Goal: Task Accomplishment & Management: Use online tool/utility

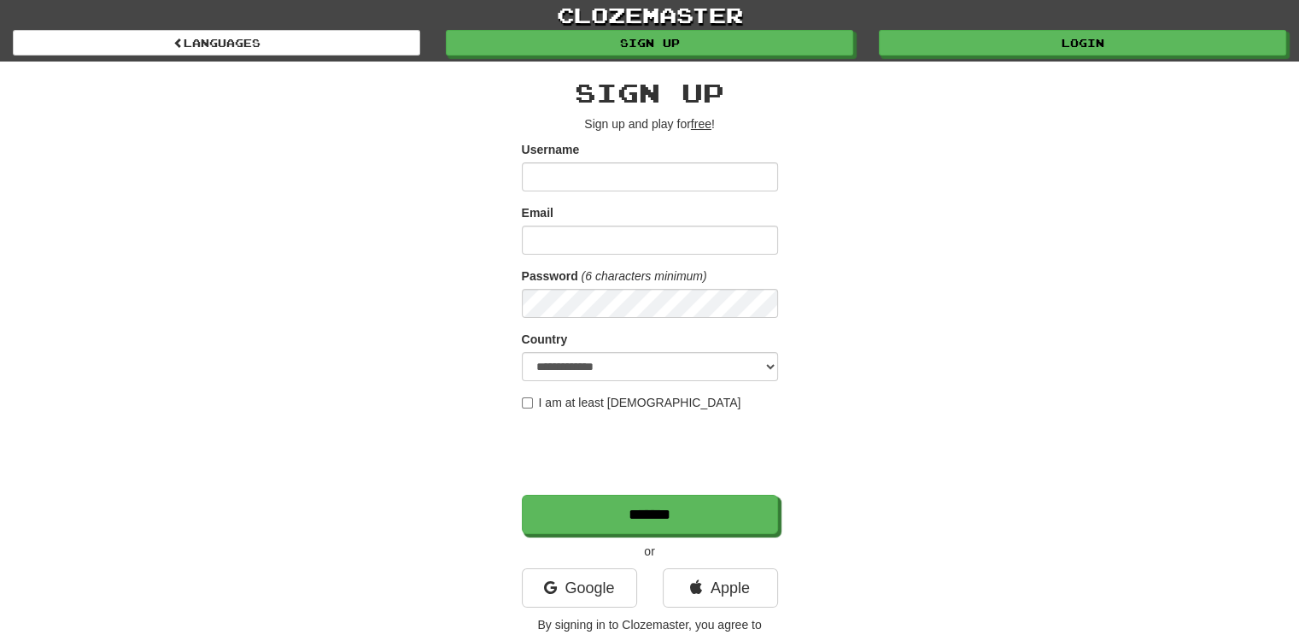
click at [705, 173] on input "Username" at bounding box center [650, 176] width 256 height 29
type input "******"
type input "**********"
select select "**"
click at [543, 399] on label "I am at least 16 years old" at bounding box center [631, 402] width 219 height 17
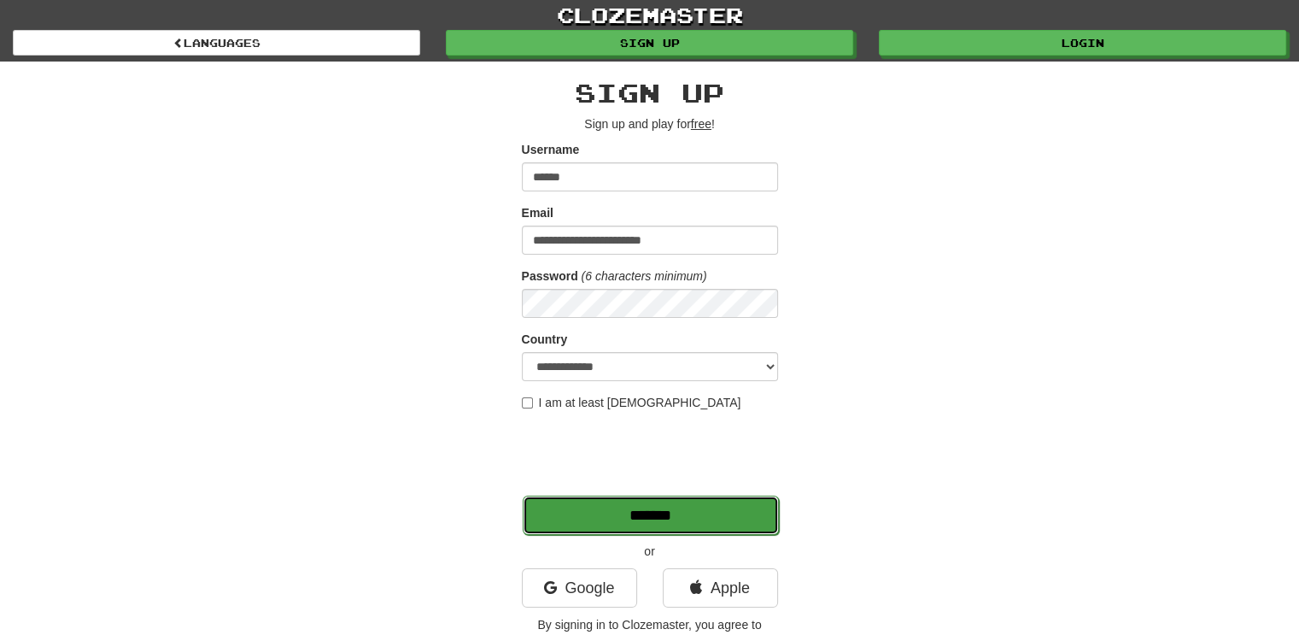
click at [688, 518] on input "*******" at bounding box center [651, 514] width 256 height 39
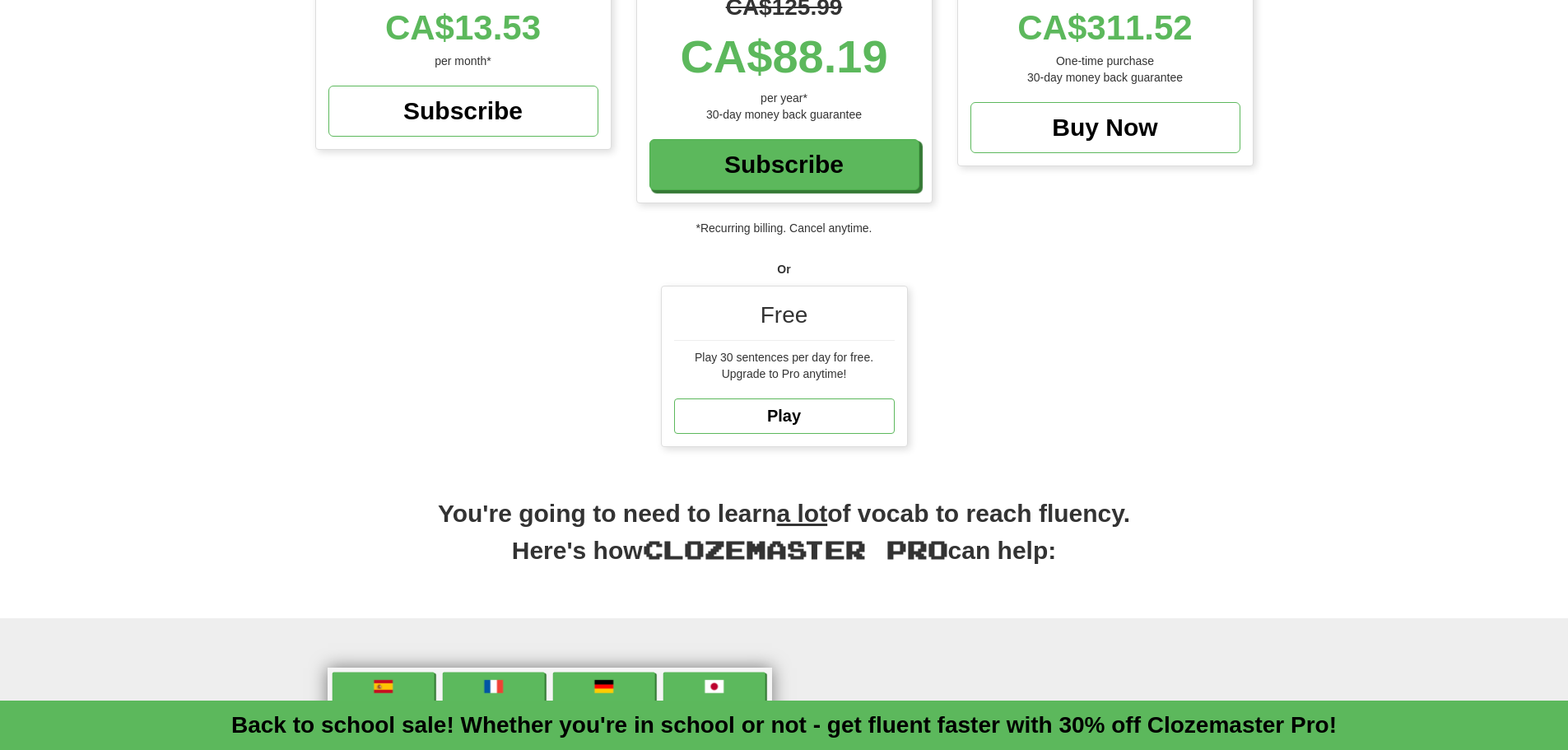
scroll to position [330, 0]
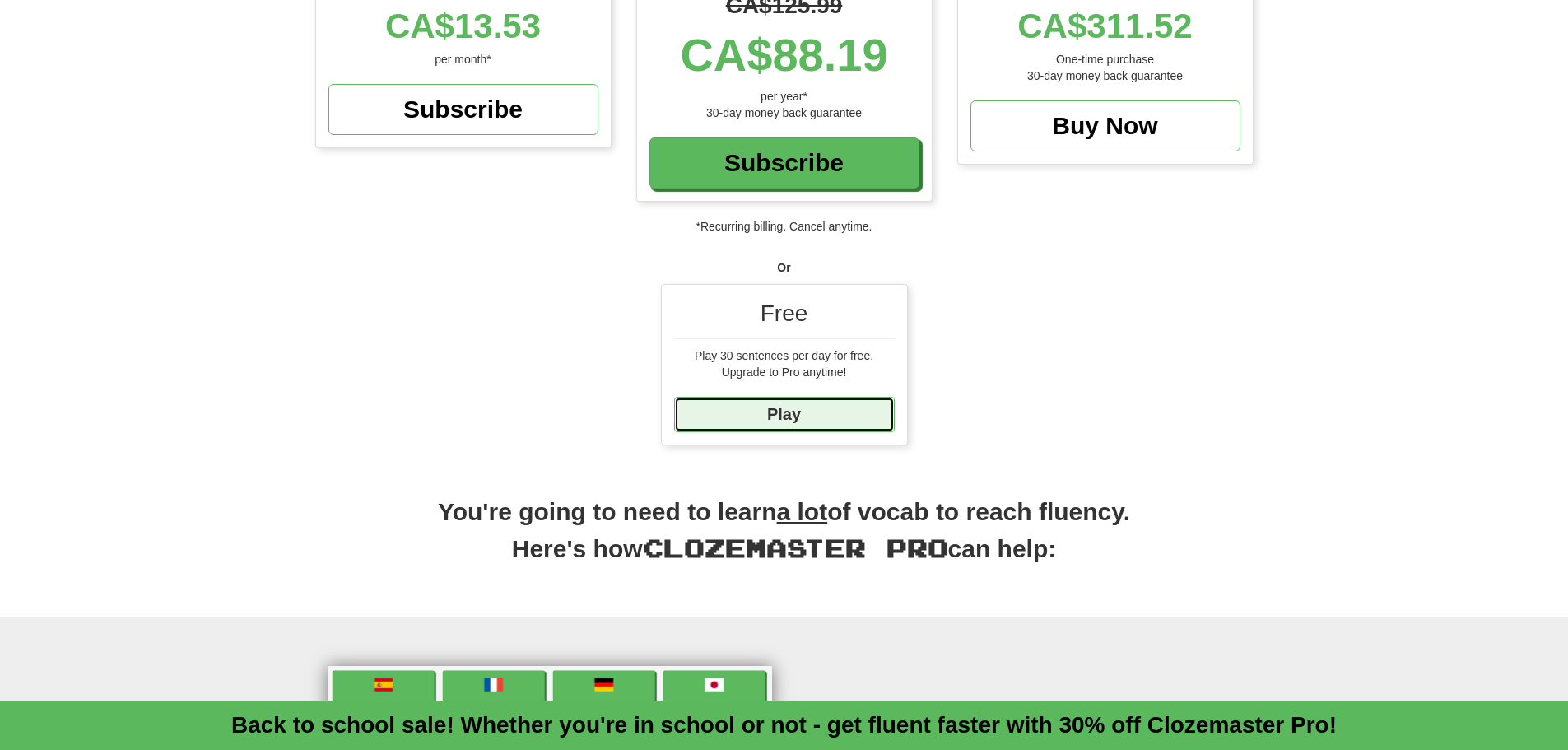
click at [855, 421] on link "Play" at bounding box center [784, 415] width 221 height 36
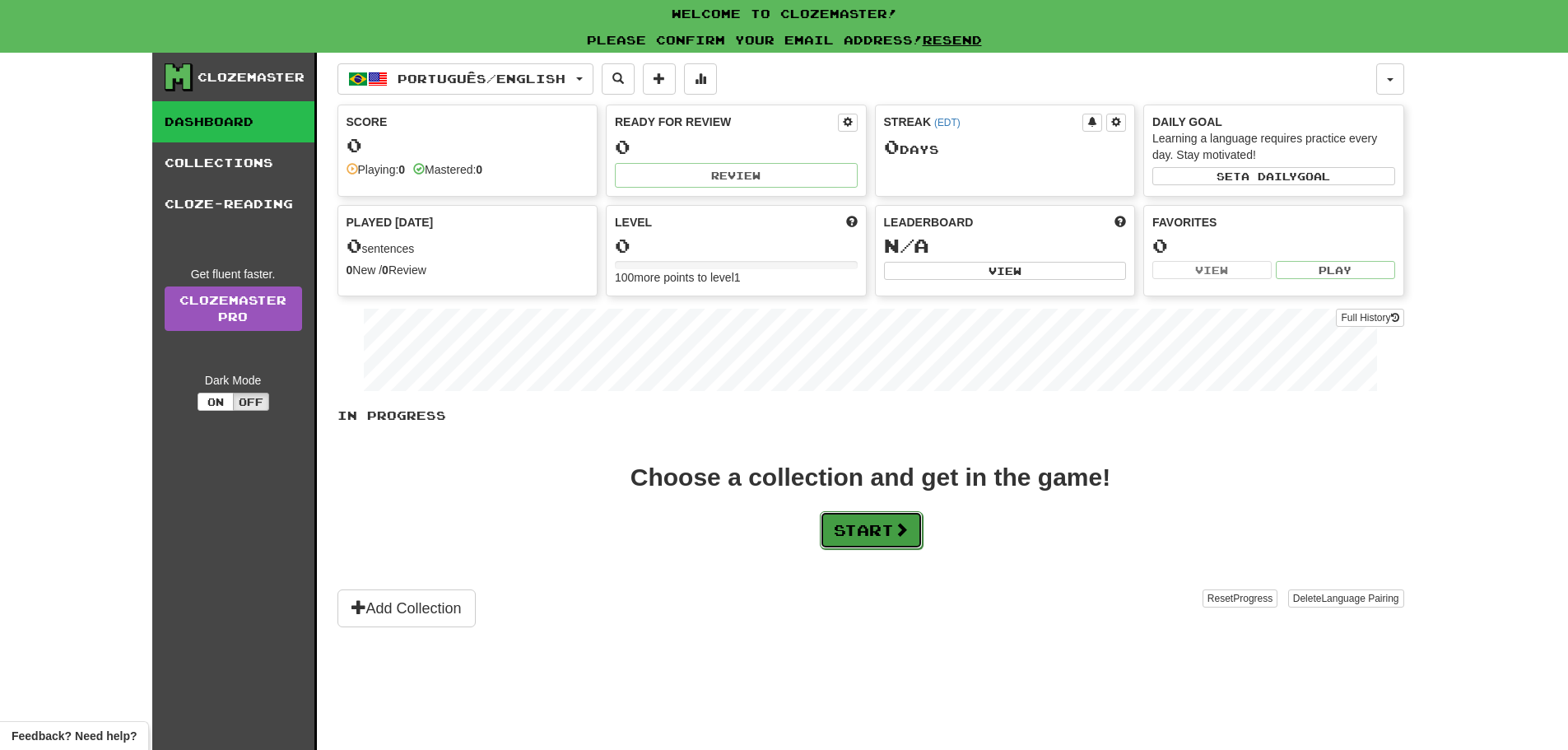
click at [856, 539] on button "Start" at bounding box center [871, 529] width 103 height 38
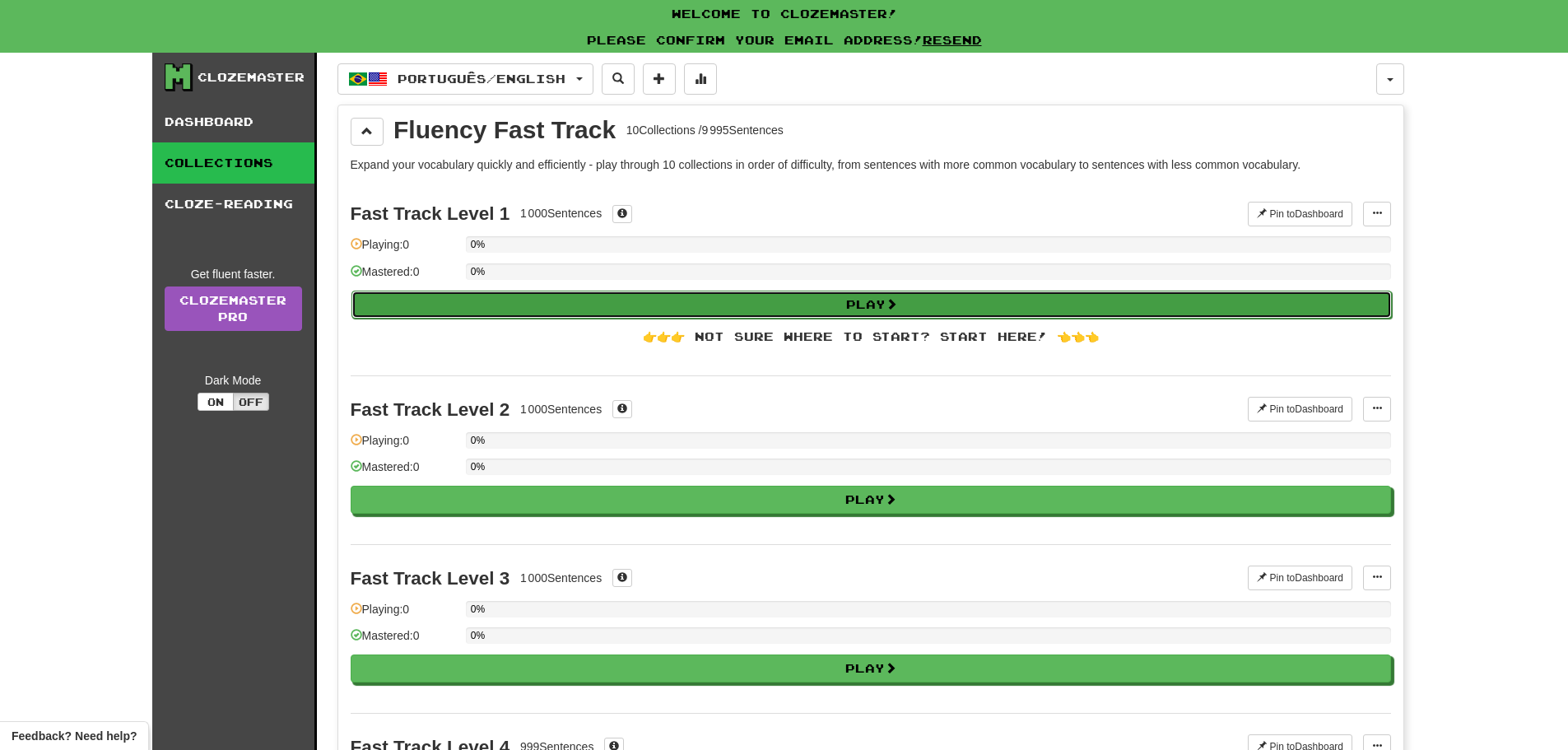
click at [843, 310] on button "Play" at bounding box center [872, 304] width 1041 height 28
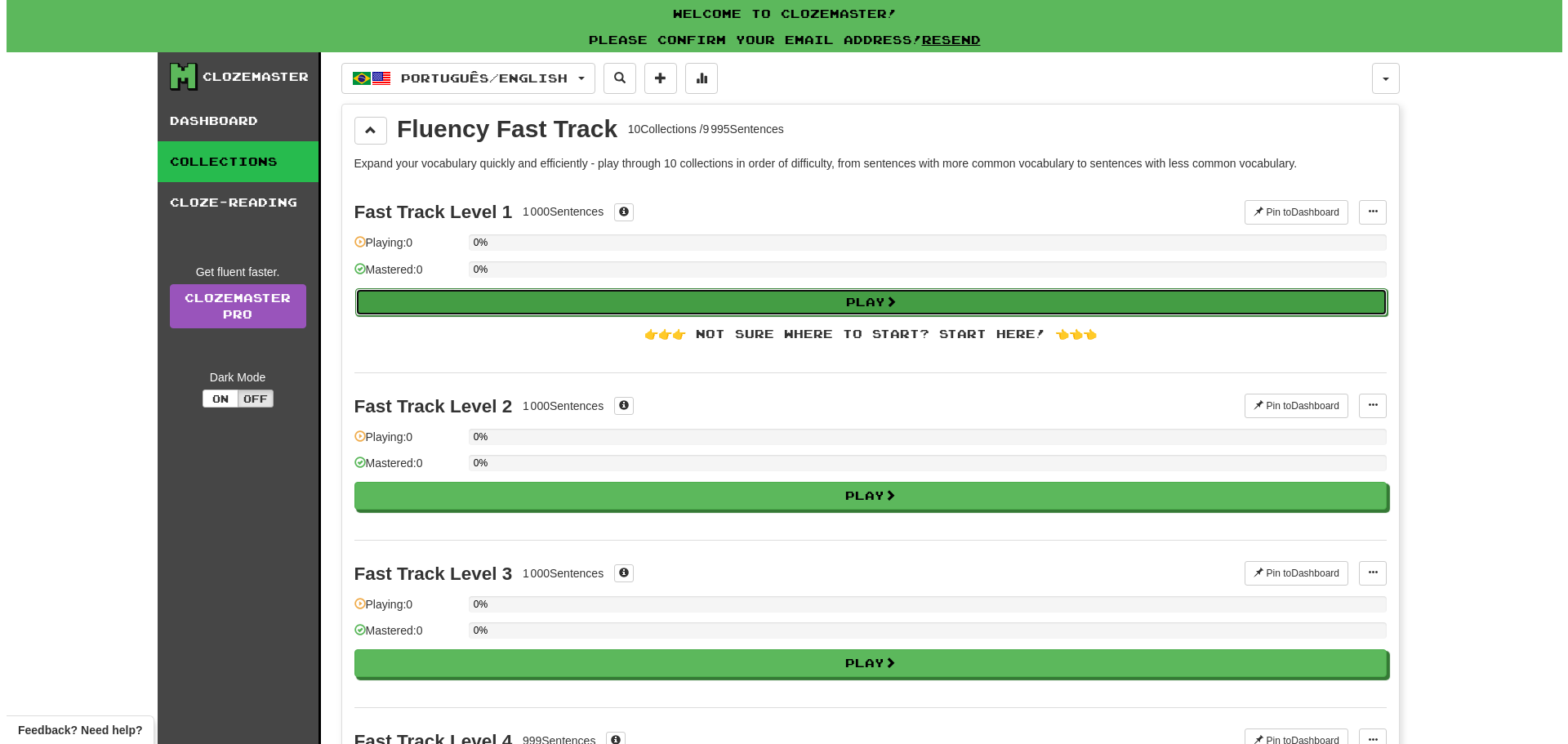
select select "**"
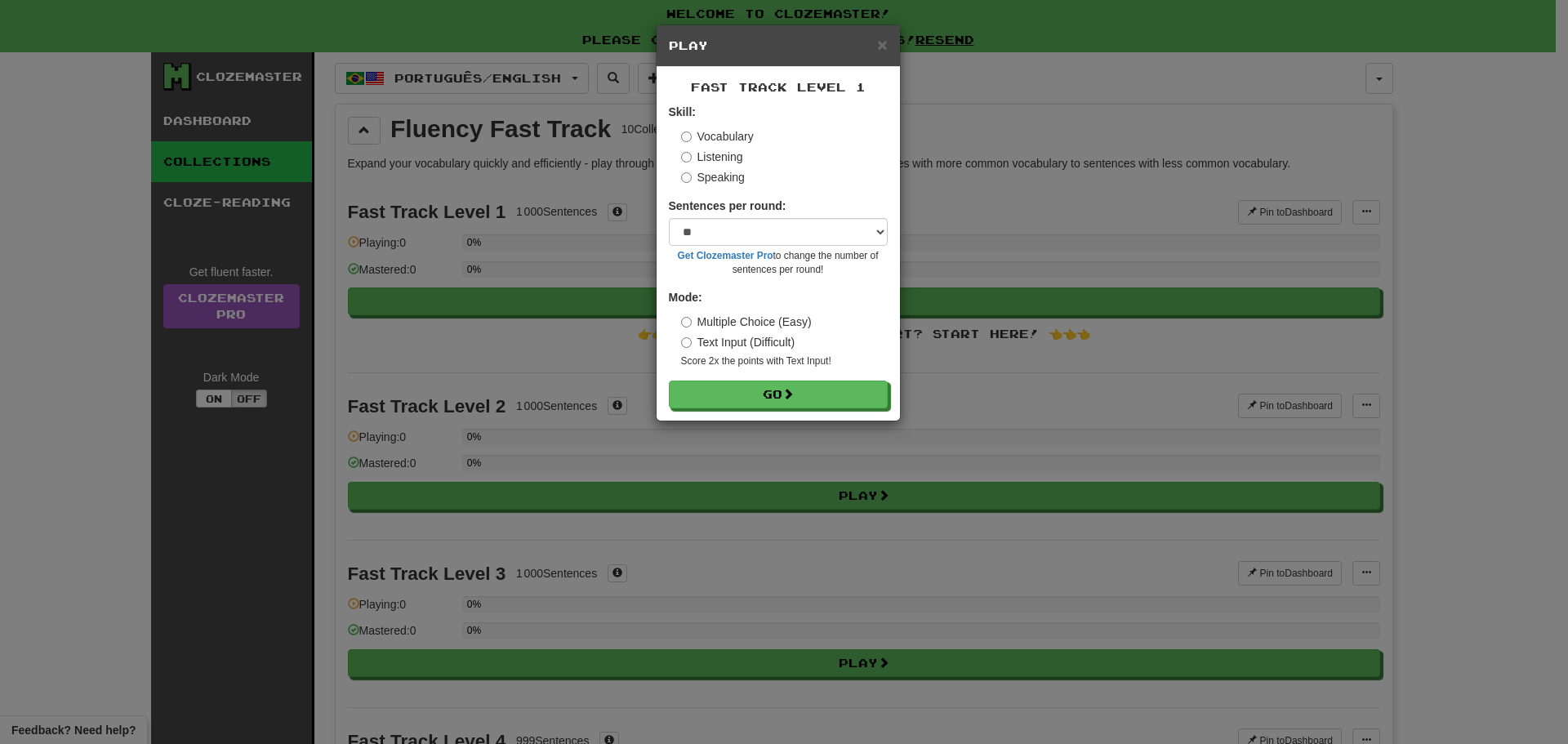
click at [739, 181] on label "Speaking" at bounding box center [712, 177] width 64 height 16
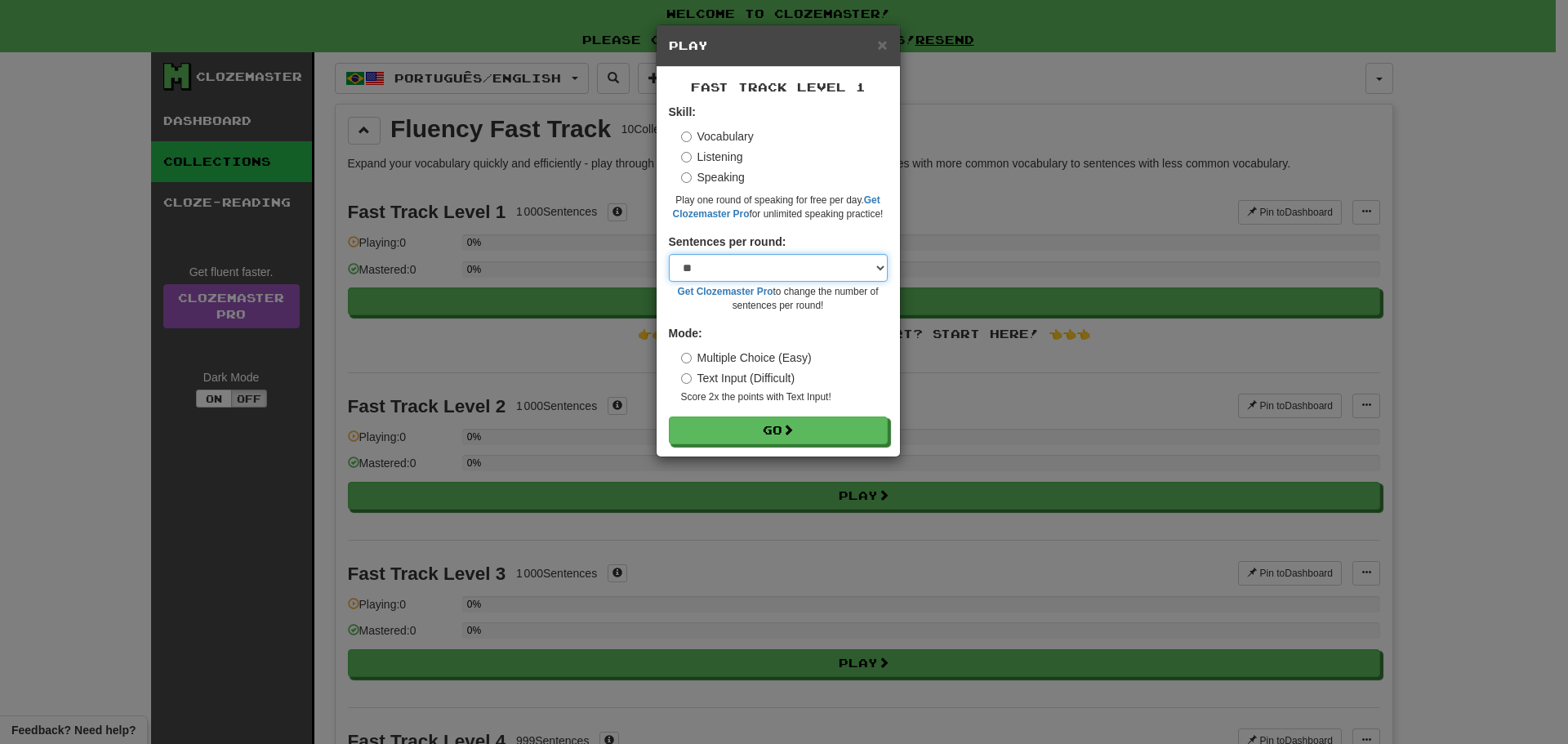
click at [804, 269] on select "* ** ** ** ** ** *** ********" at bounding box center [777, 268] width 219 height 28
click at [782, 437] on button "Go" at bounding box center [778, 430] width 219 height 28
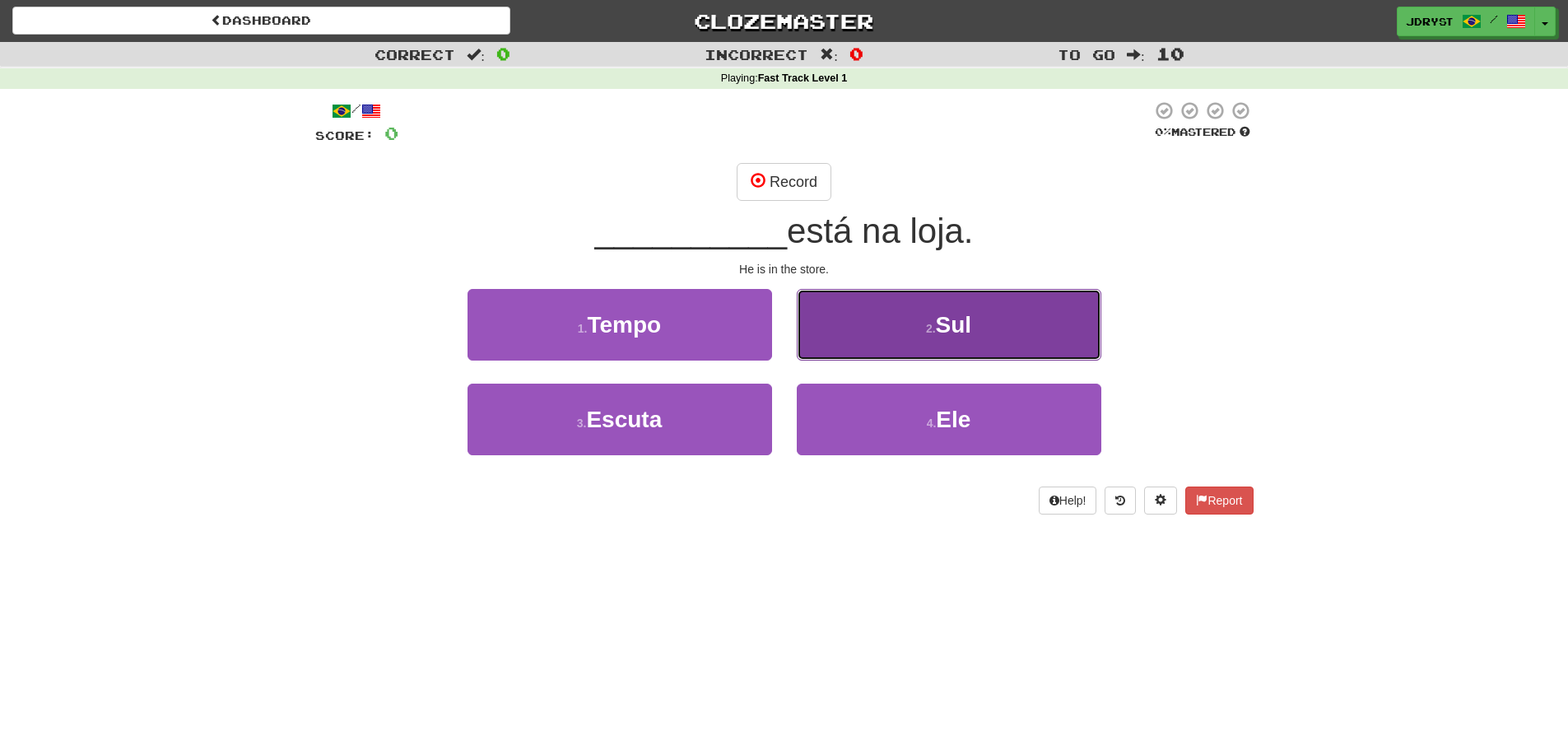
click at [871, 317] on button "2 . Sul" at bounding box center [949, 325] width 305 height 71
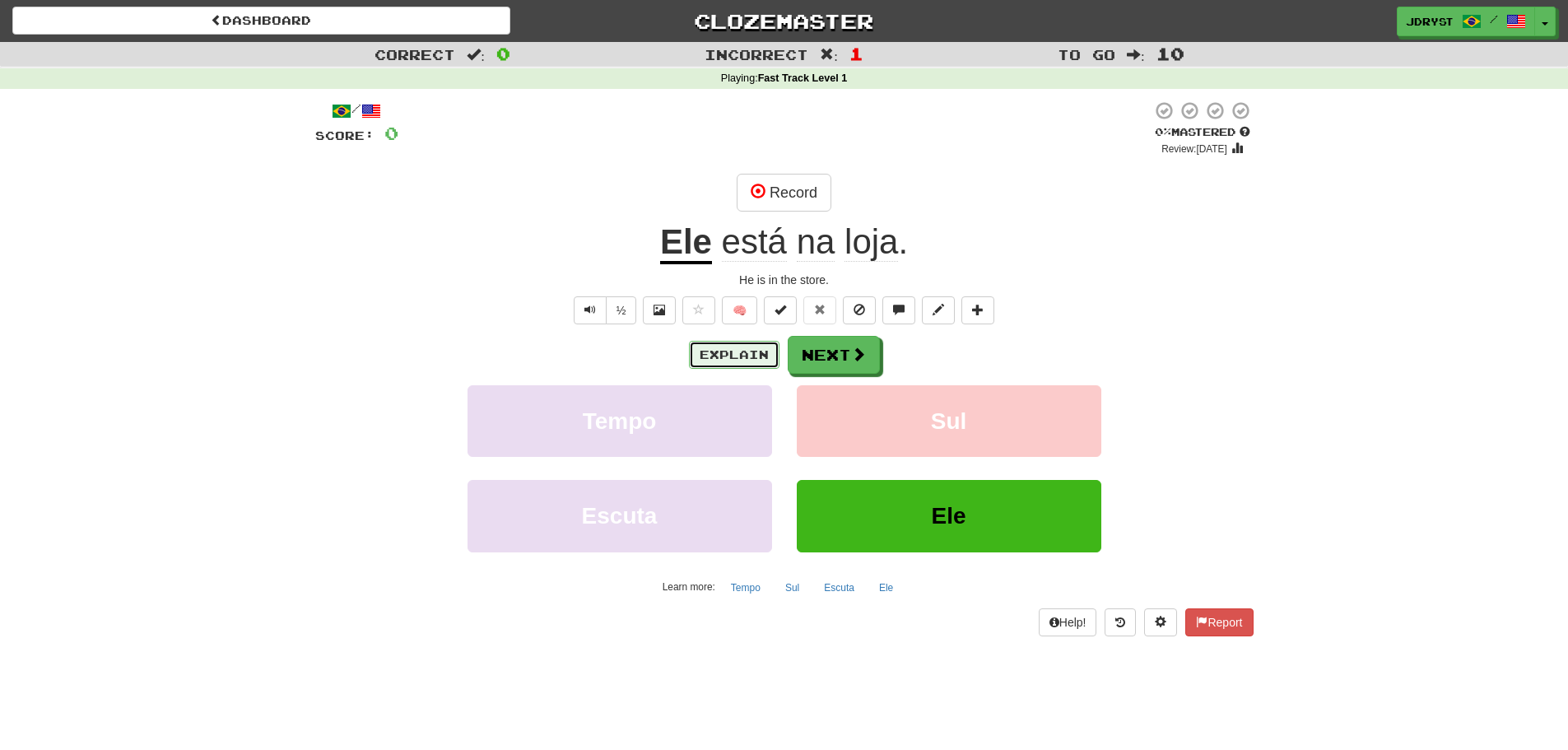
click at [746, 354] on button "Explain" at bounding box center [734, 355] width 91 height 28
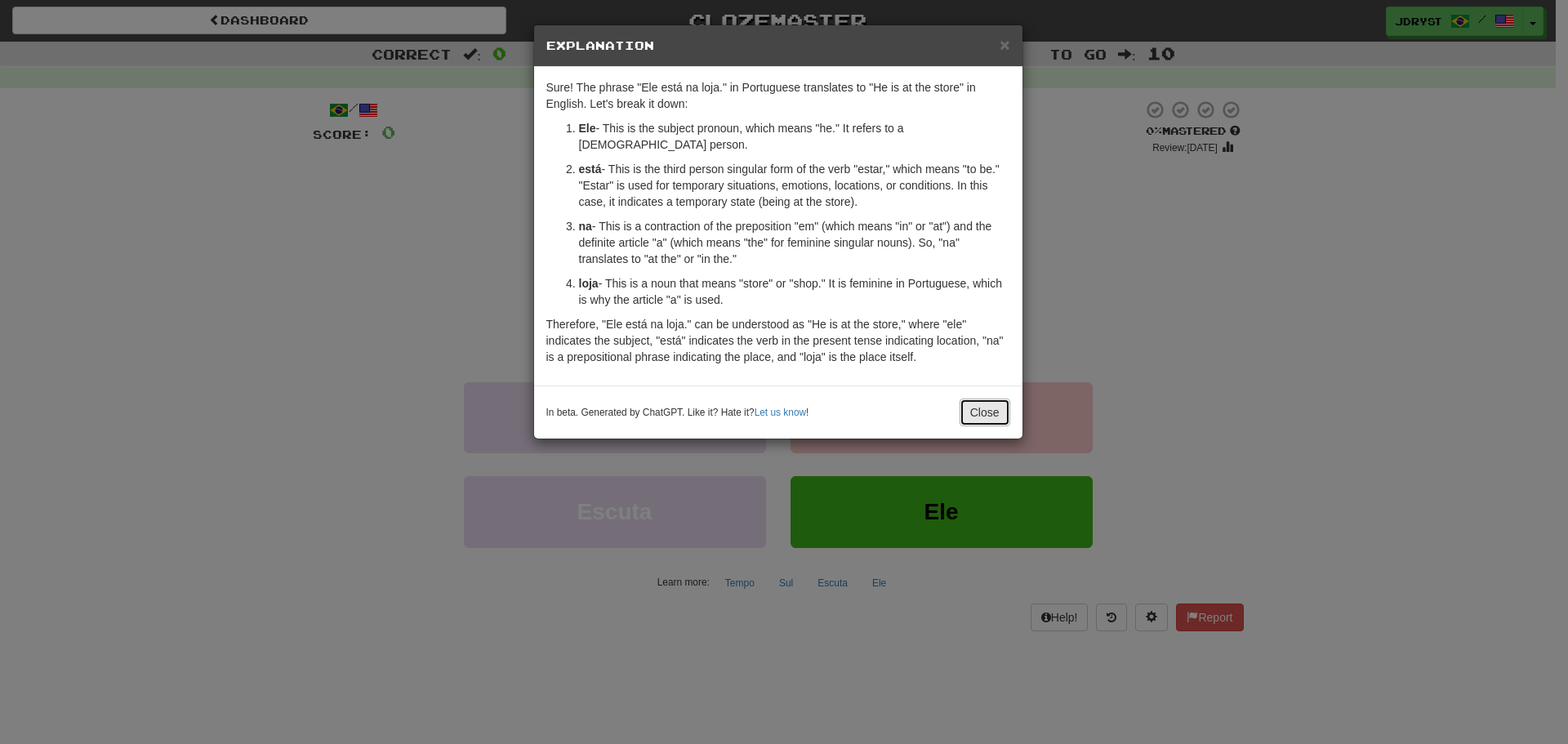
click at [976, 400] on button "Close" at bounding box center [985, 412] width 51 height 28
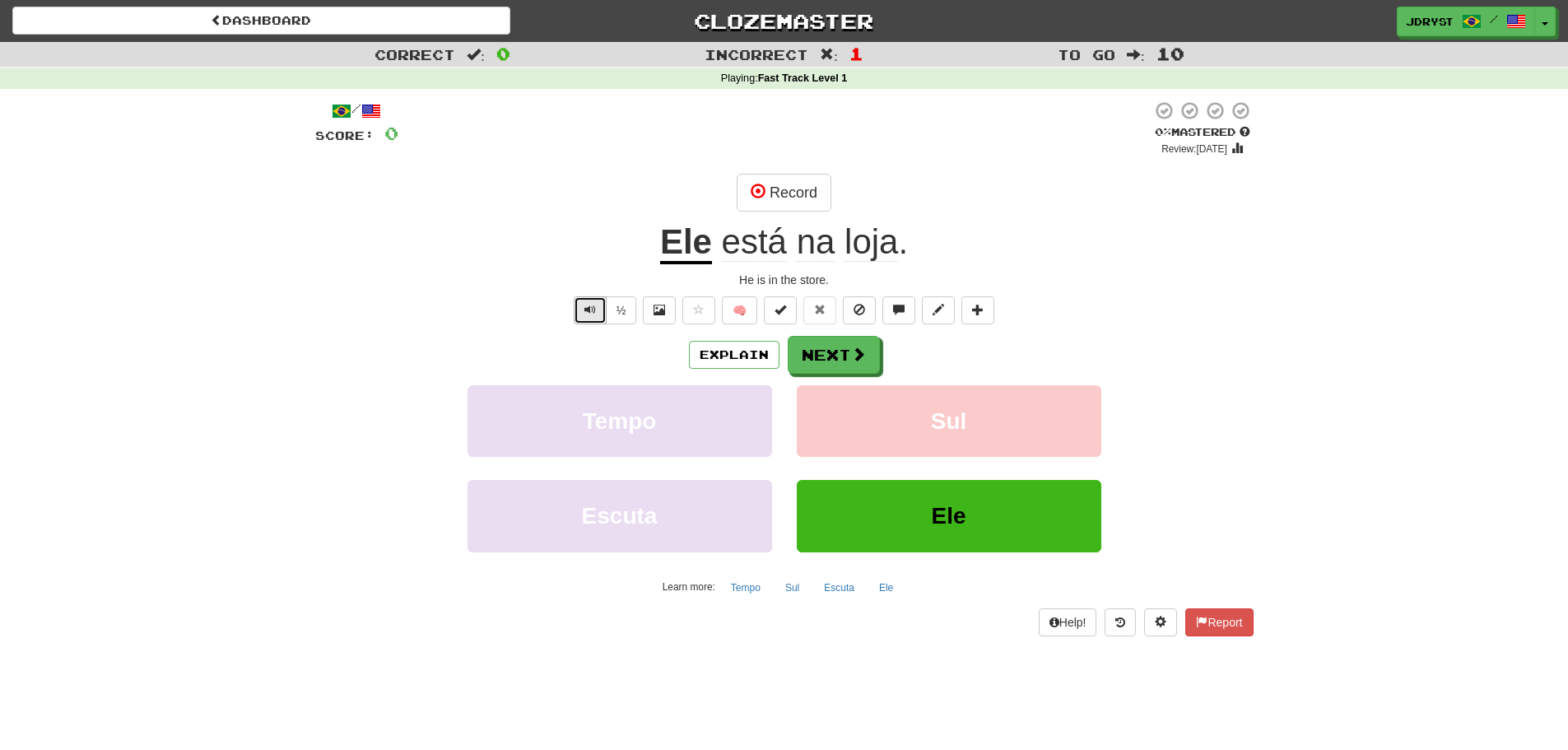
click at [600, 306] on button "Text-to-speech controls" at bounding box center [590, 309] width 33 height 28
click at [622, 314] on button "½" at bounding box center [622, 309] width 31 height 28
click at [671, 314] on button at bounding box center [659, 309] width 33 height 28
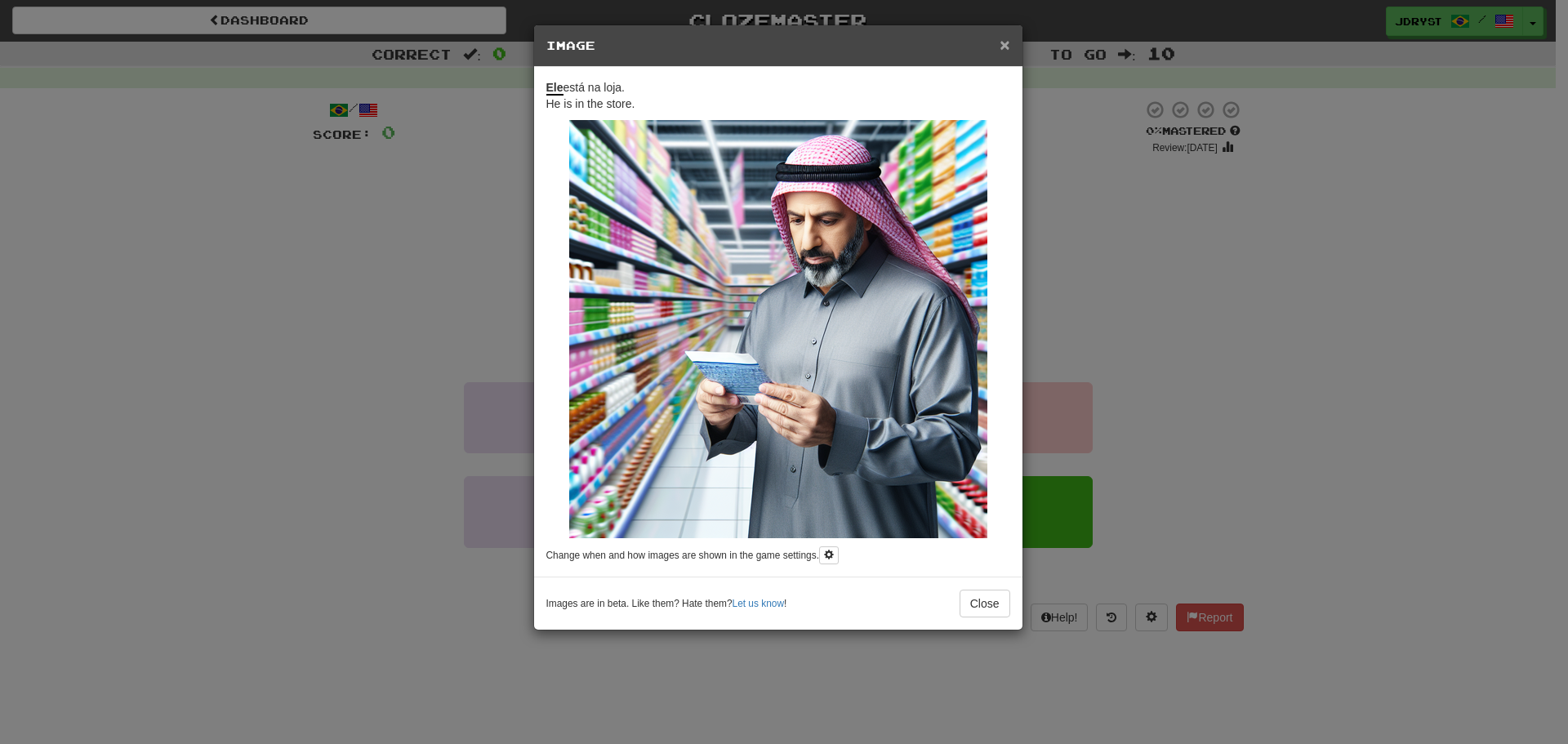
click at [1004, 47] on span "×" at bounding box center [1004, 45] width 10 height 19
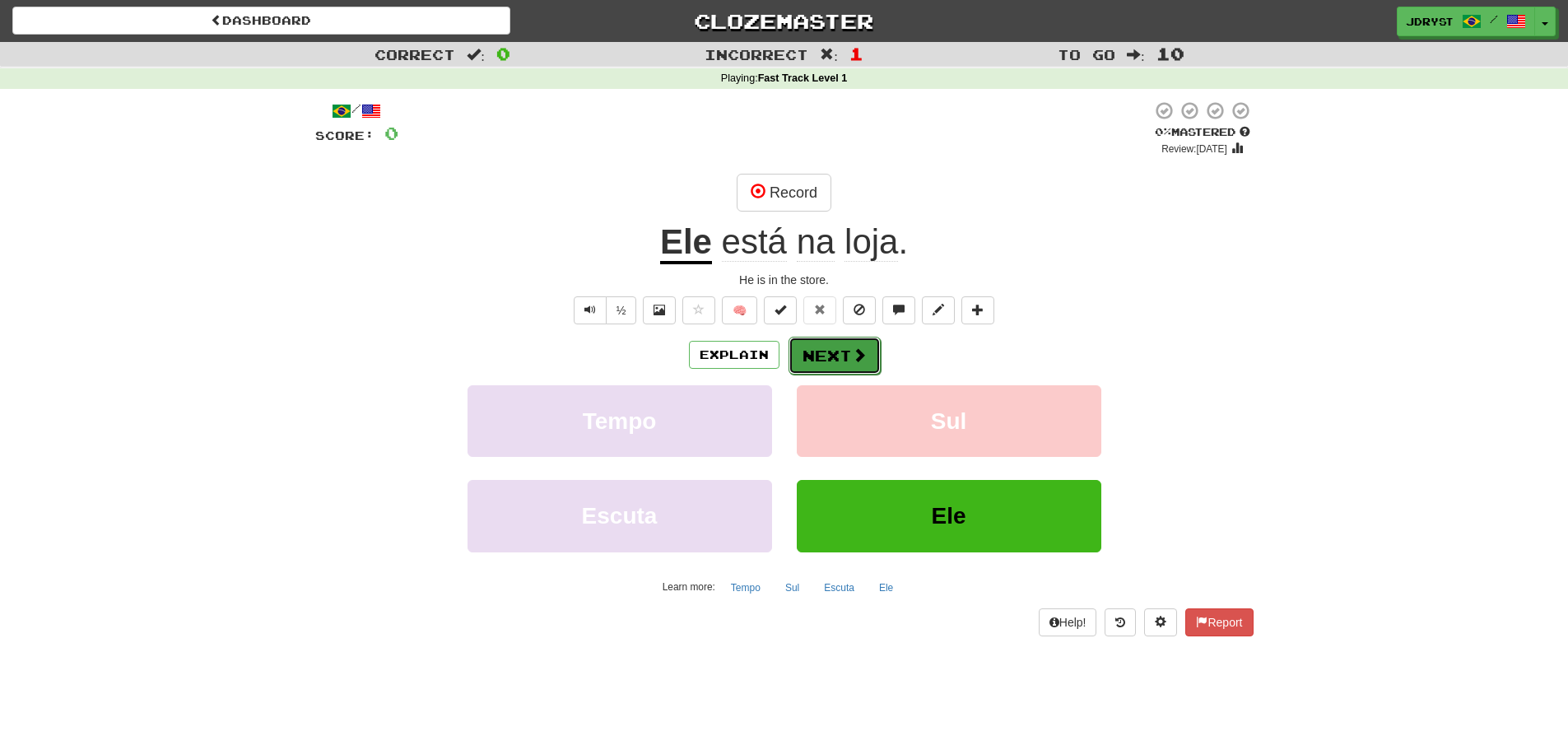
click at [837, 341] on button "Next" at bounding box center [835, 355] width 93 height 38
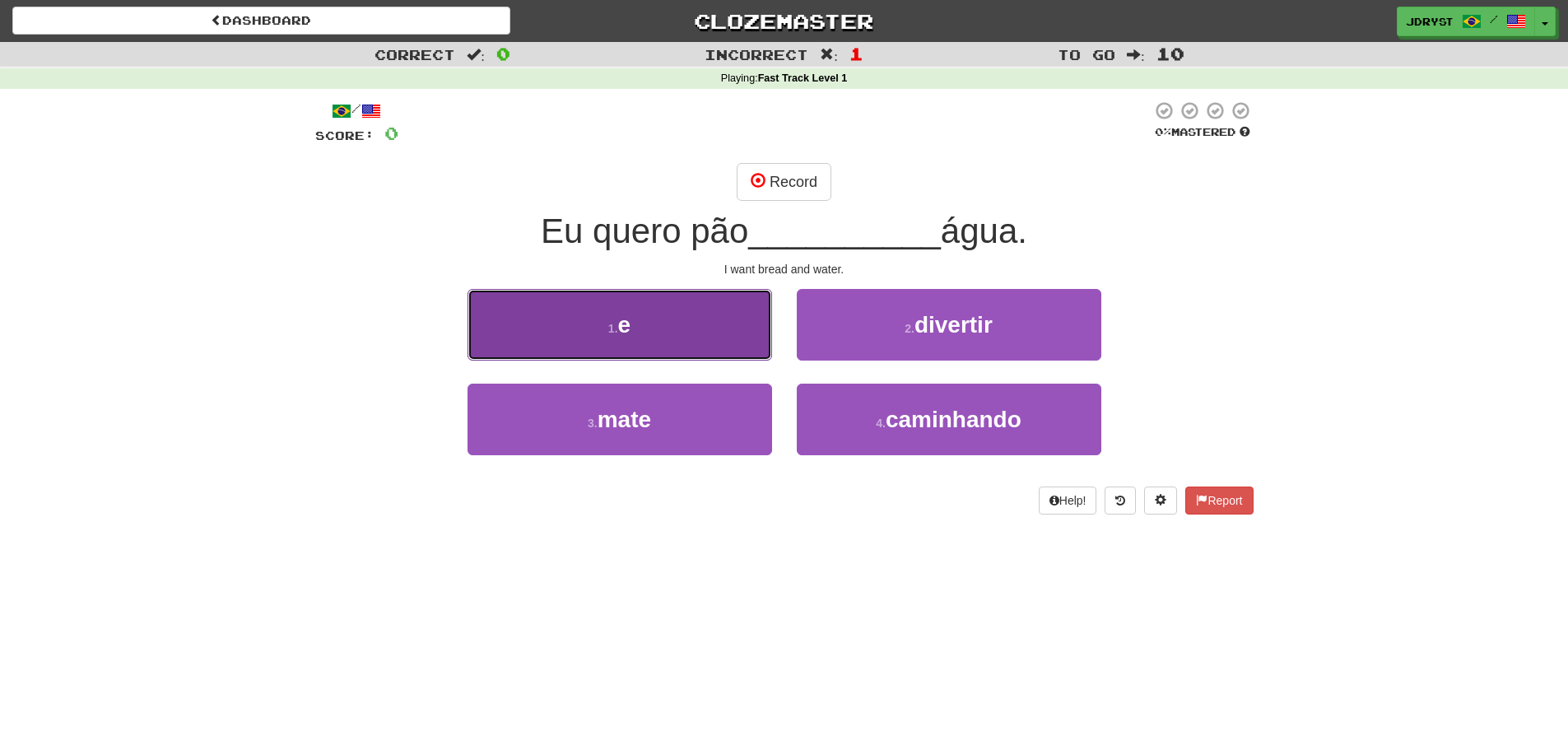
click at [691, 349] on button "1 . e" at bounding box center [620, 325] width 305 height 71
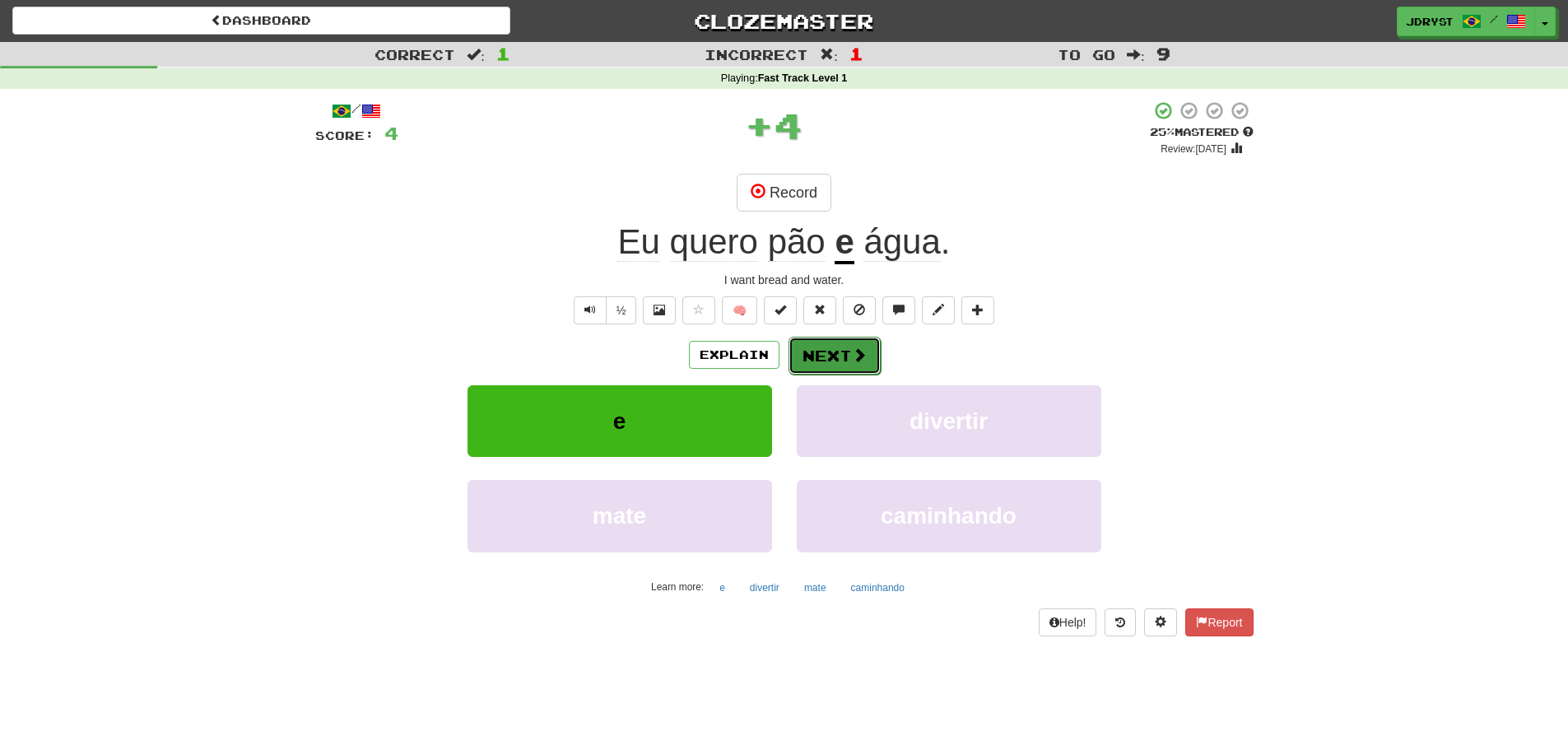
click at [818, 350] on button "Next" at bounding box center [835, 355] width 93 height 38
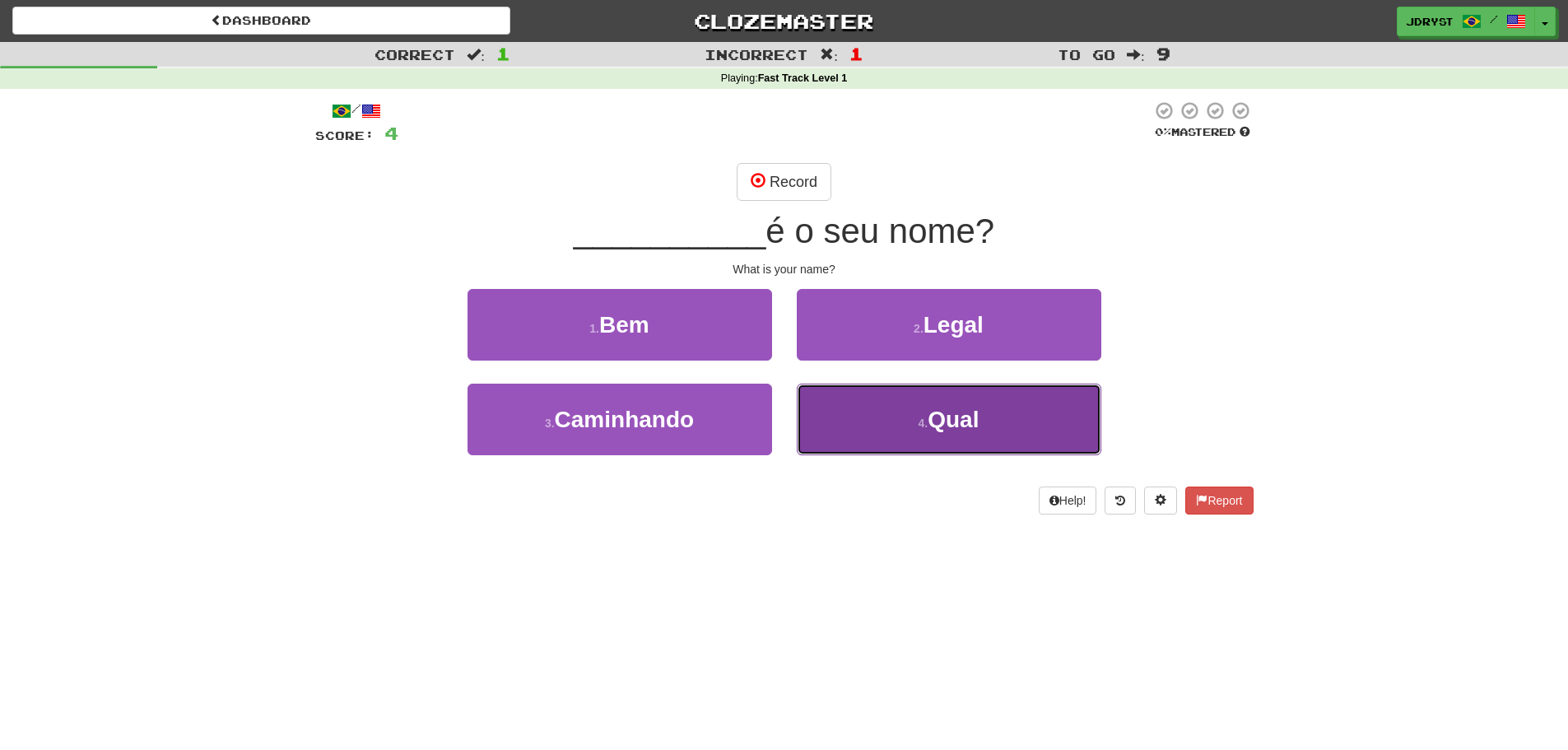
click at [815, 409] on button "4 . Qual" at bounding box center [949, 419] width 305 height 71
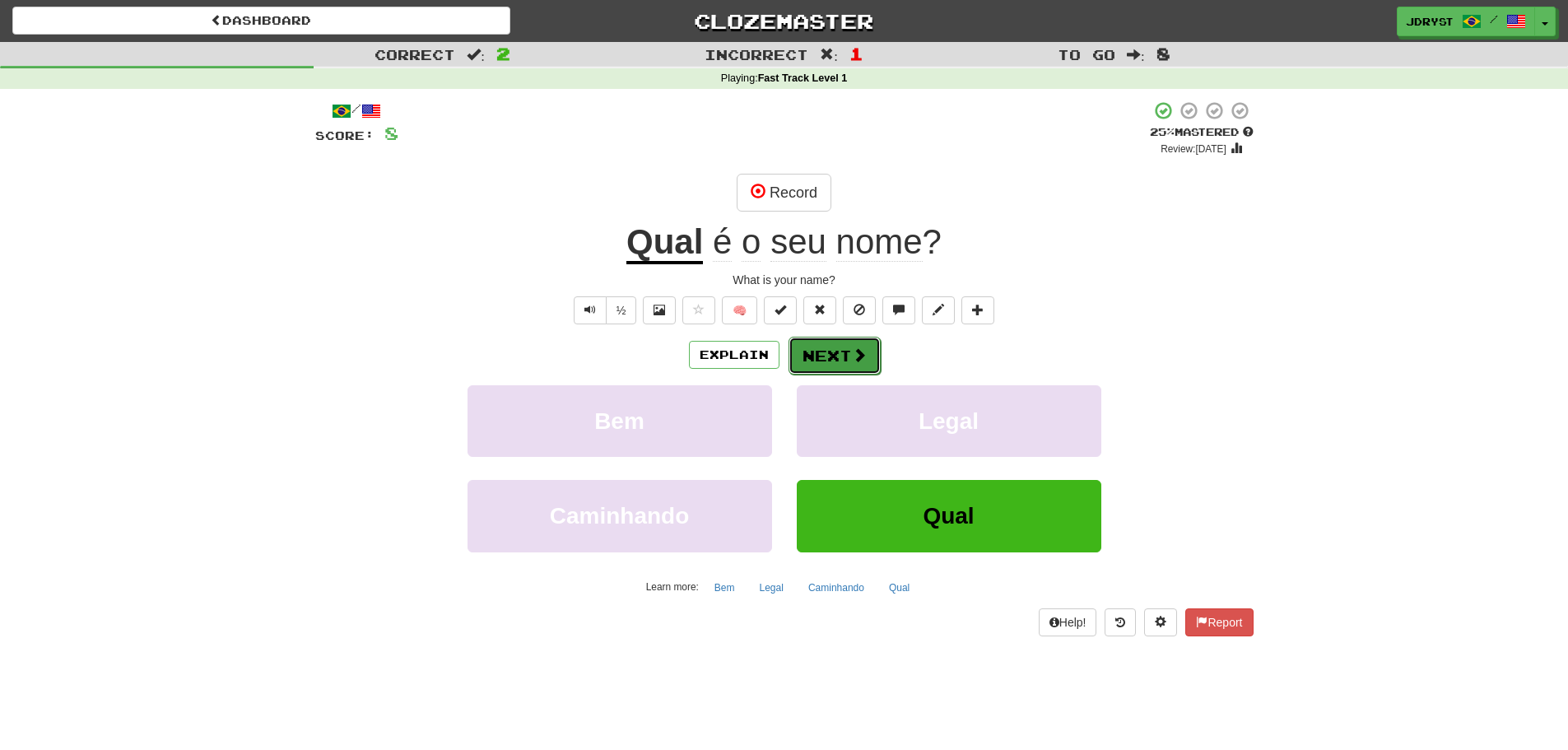
click at [833, 358] on button "Next" at bounding box center [835, 355] width 93 height 38
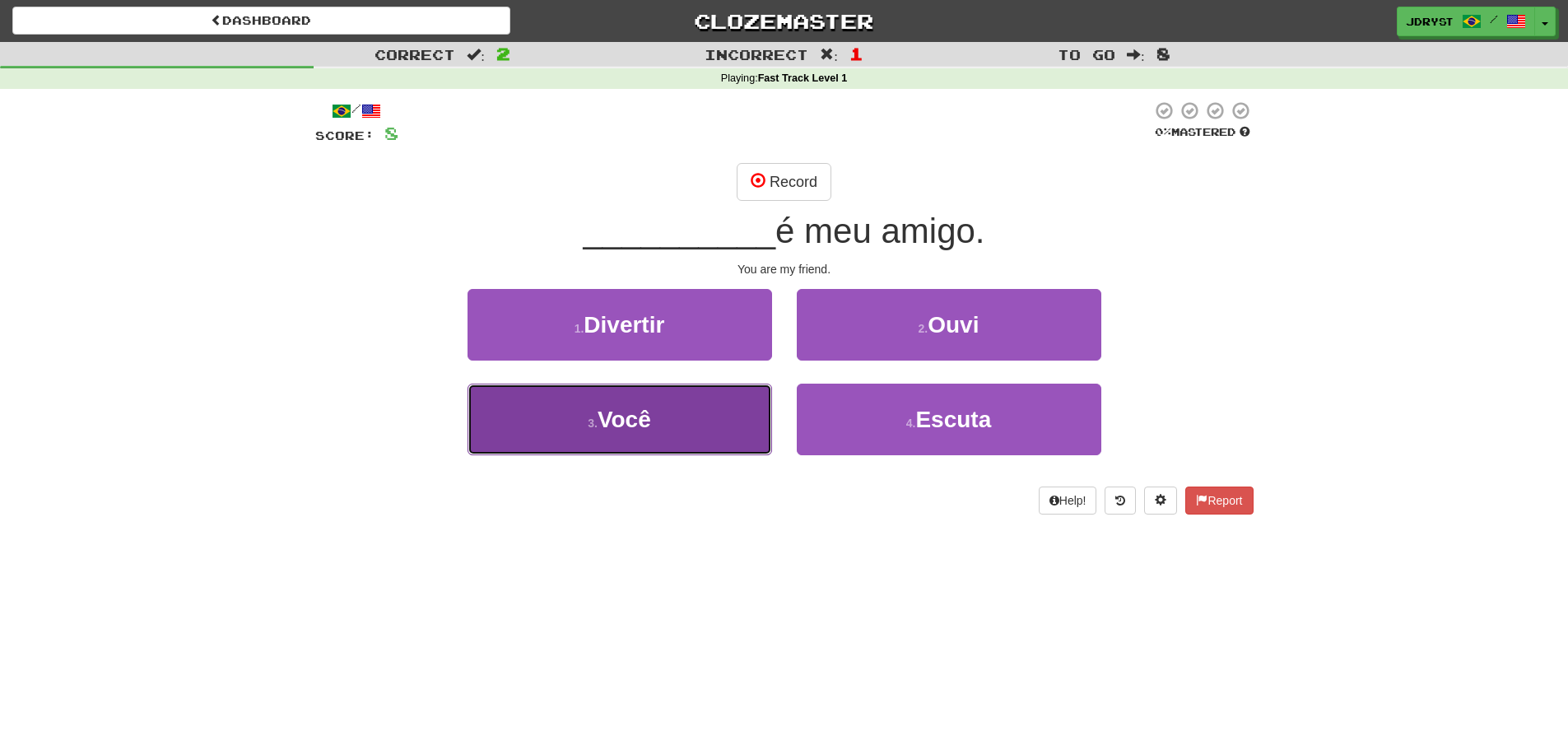
click at [737, 421] on button "3 . Você" at bounding box center [620, 419] width 305 height 71
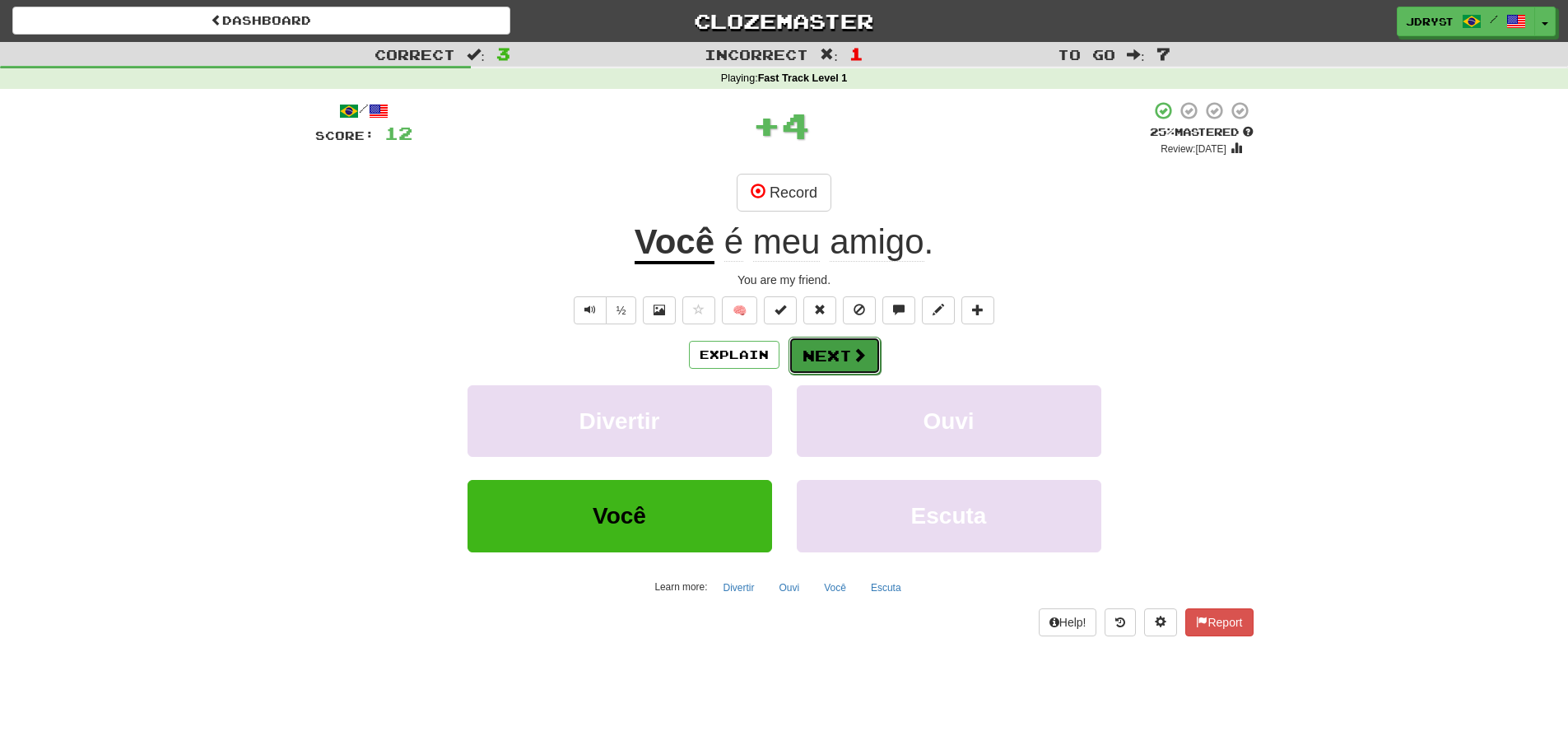
click at [818, 354] on button "Next" at bounding box center [835, 355] width 93 height 38
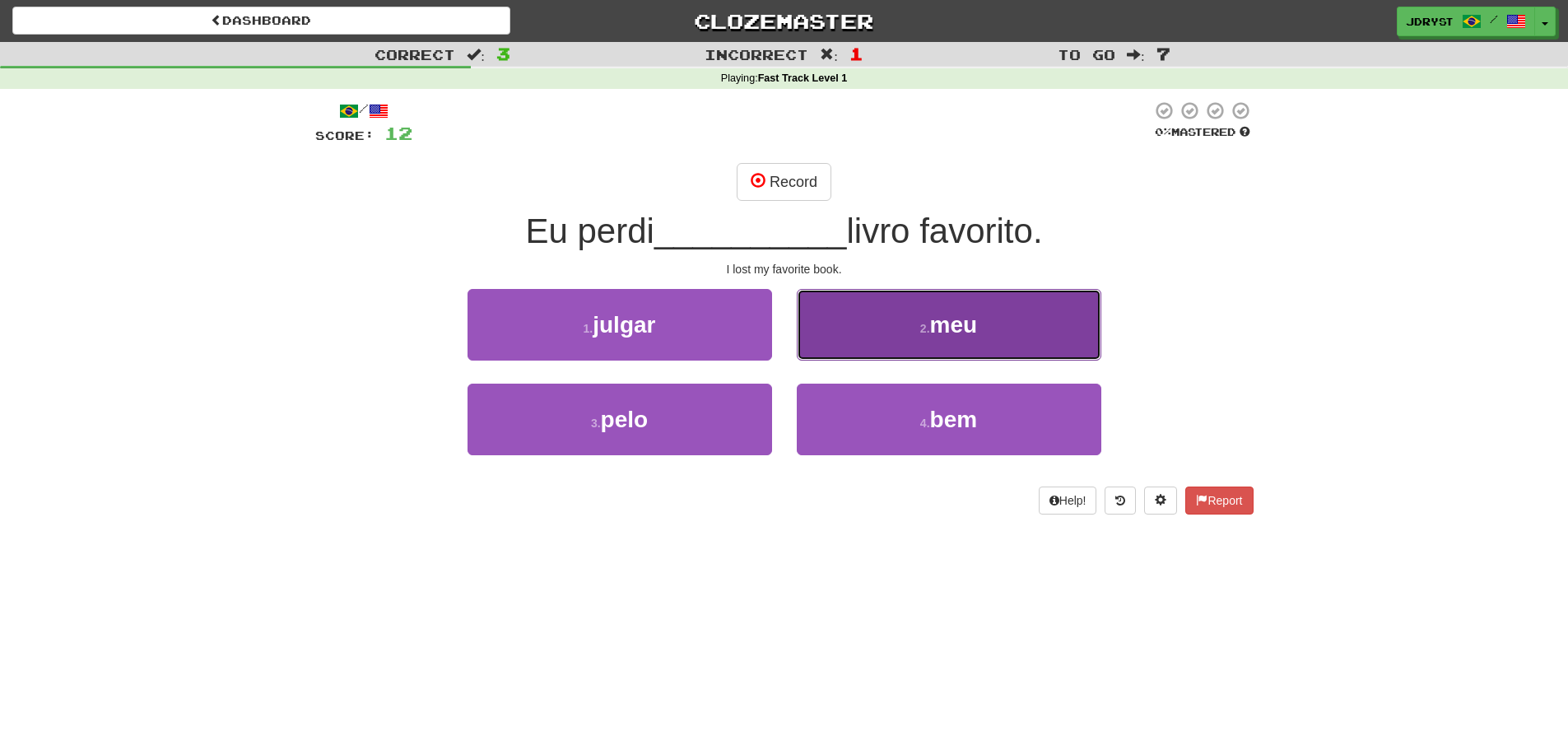
click at [840, 348] on button "2 . meu" at bounding box center [949, 325] width 305 height 71
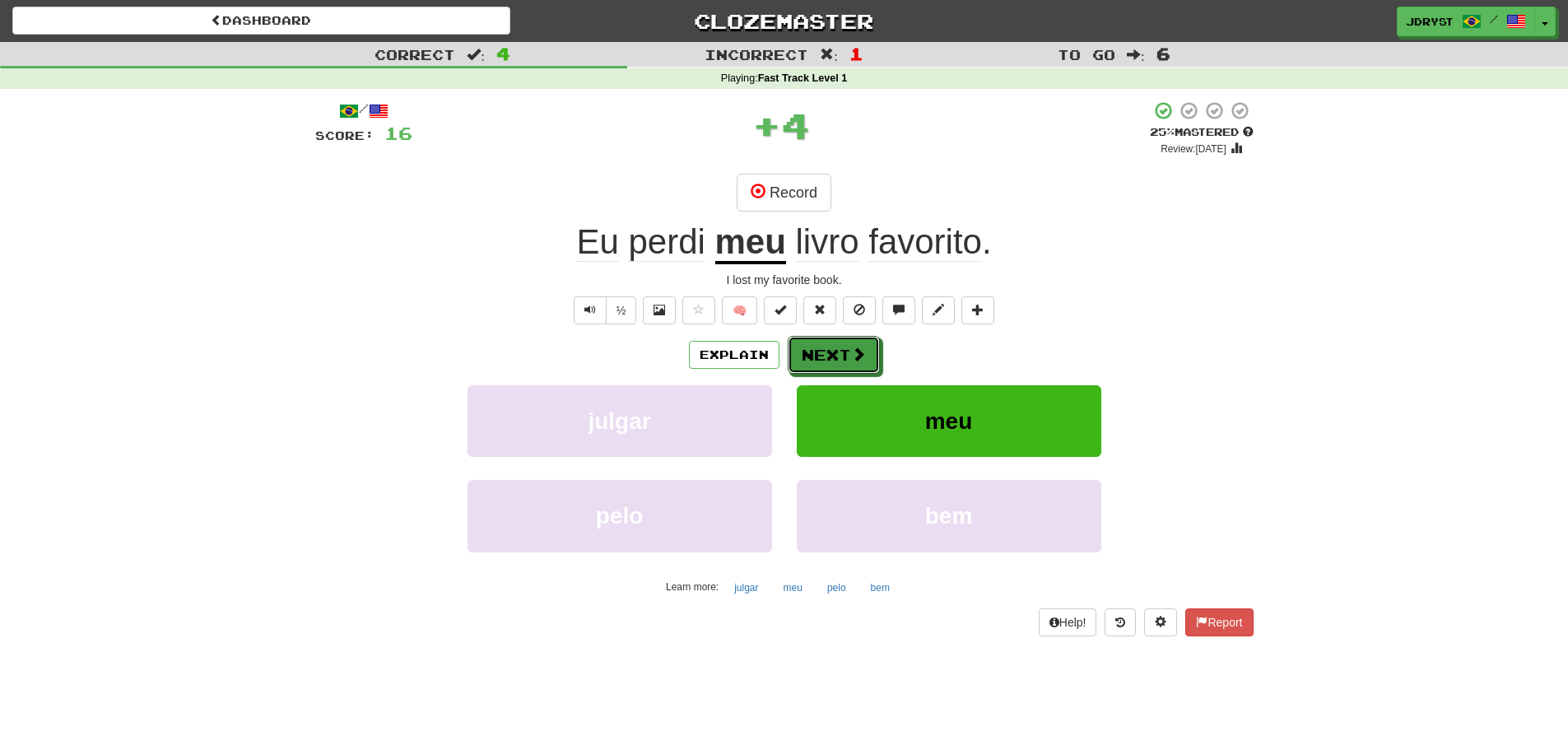
click at [840, 348] on button "Next" at bounding box center [834, 354] width 93 height 38
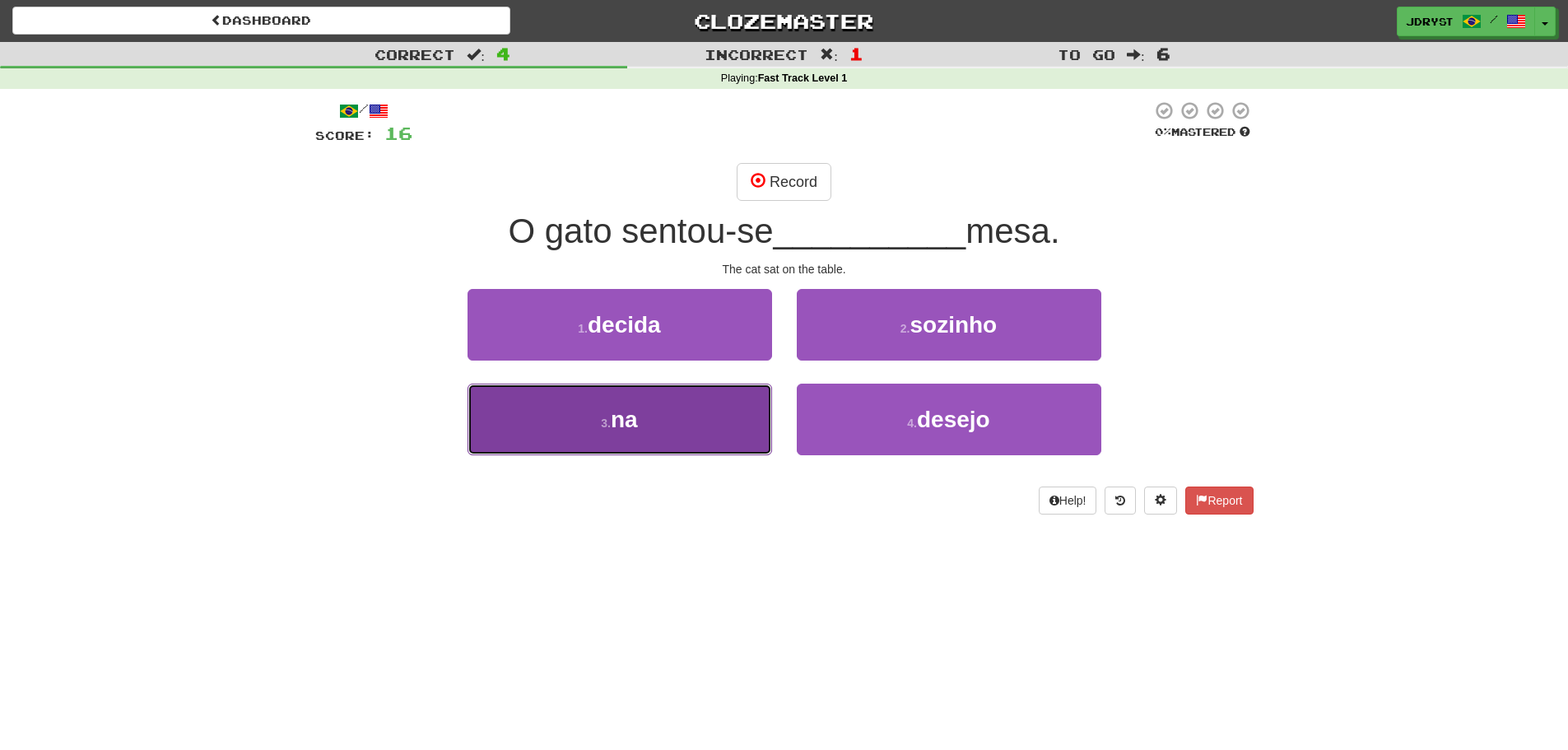
click at [595, 409] on button "3 . na" at bounding box center [620, 419] width 305 height 71
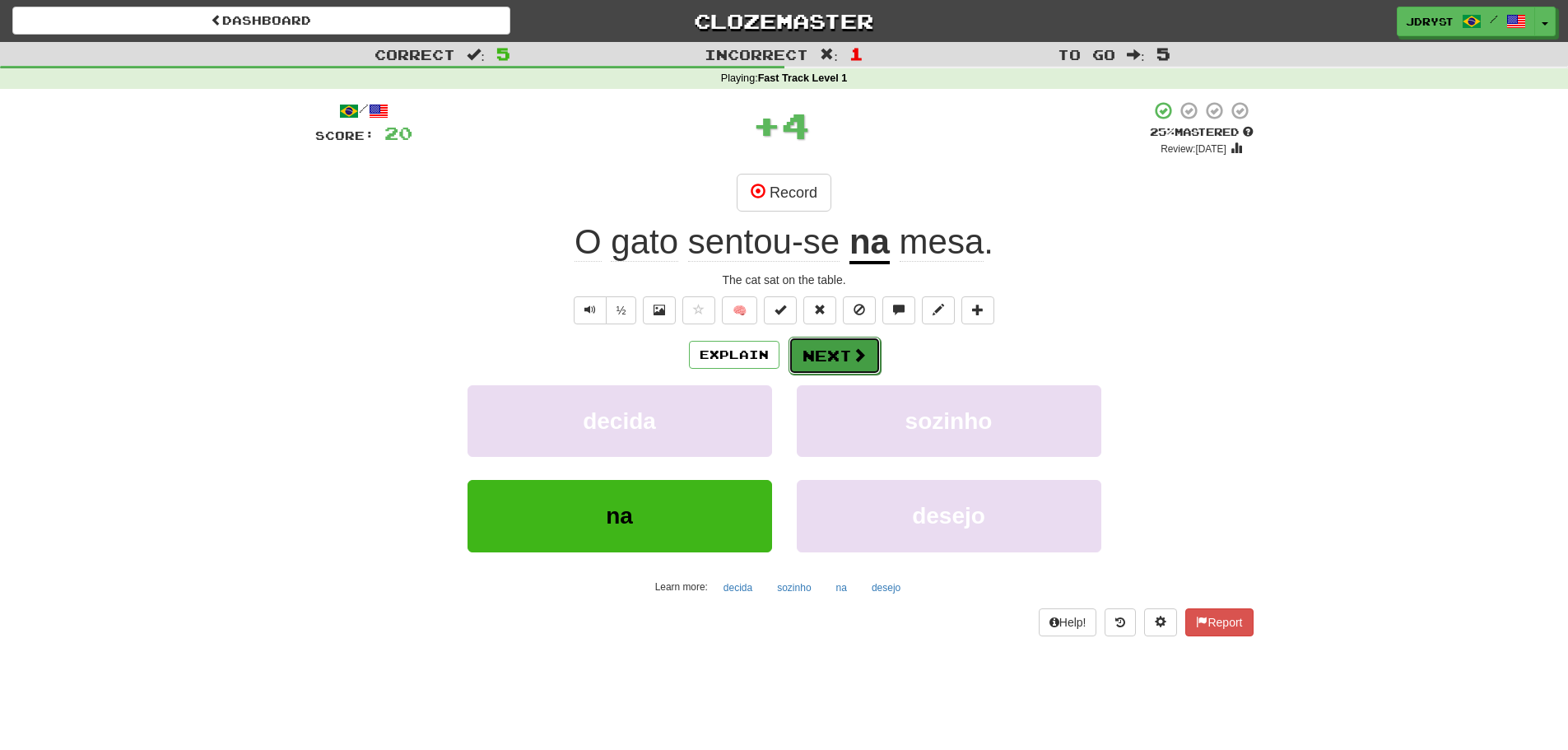
click at [837, 358] on button "Next" at bounding box center [835, 355] width 93 height 38
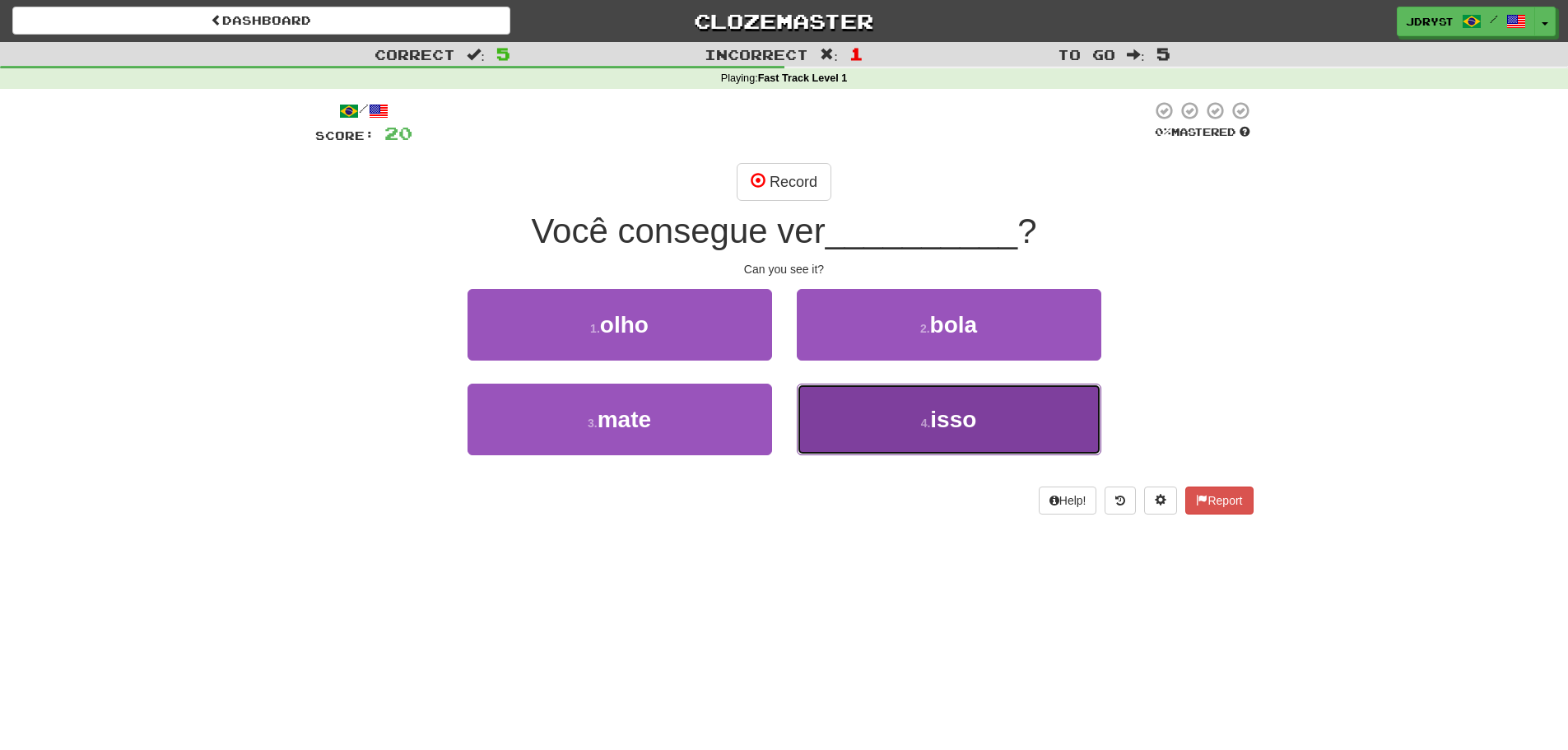
click at [921, 417] on small "4 ." at bounding box center [926, 423] width 10 height 13
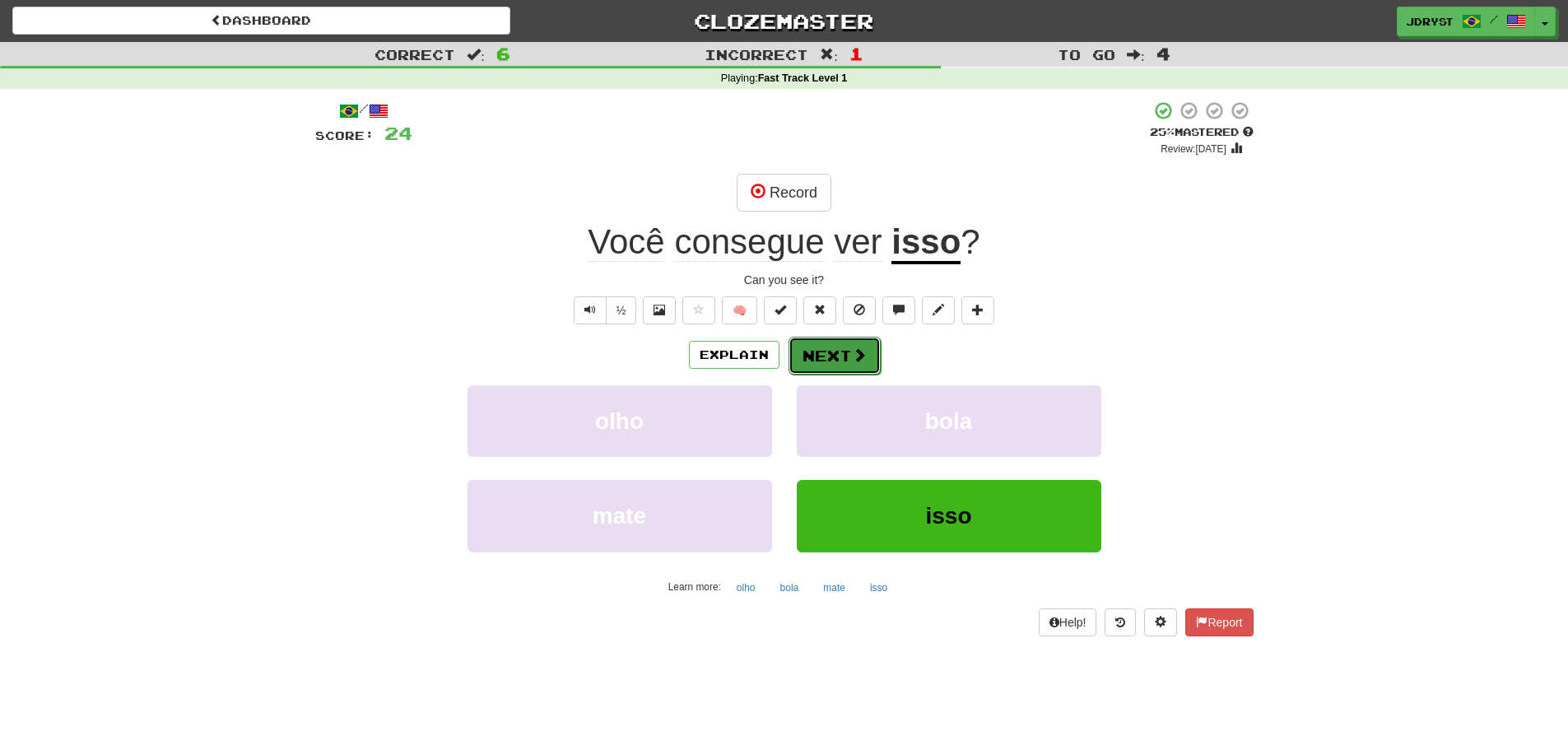
click at [837, 356] on button "Next" at bounding box center [835, 355] width 93 height 38
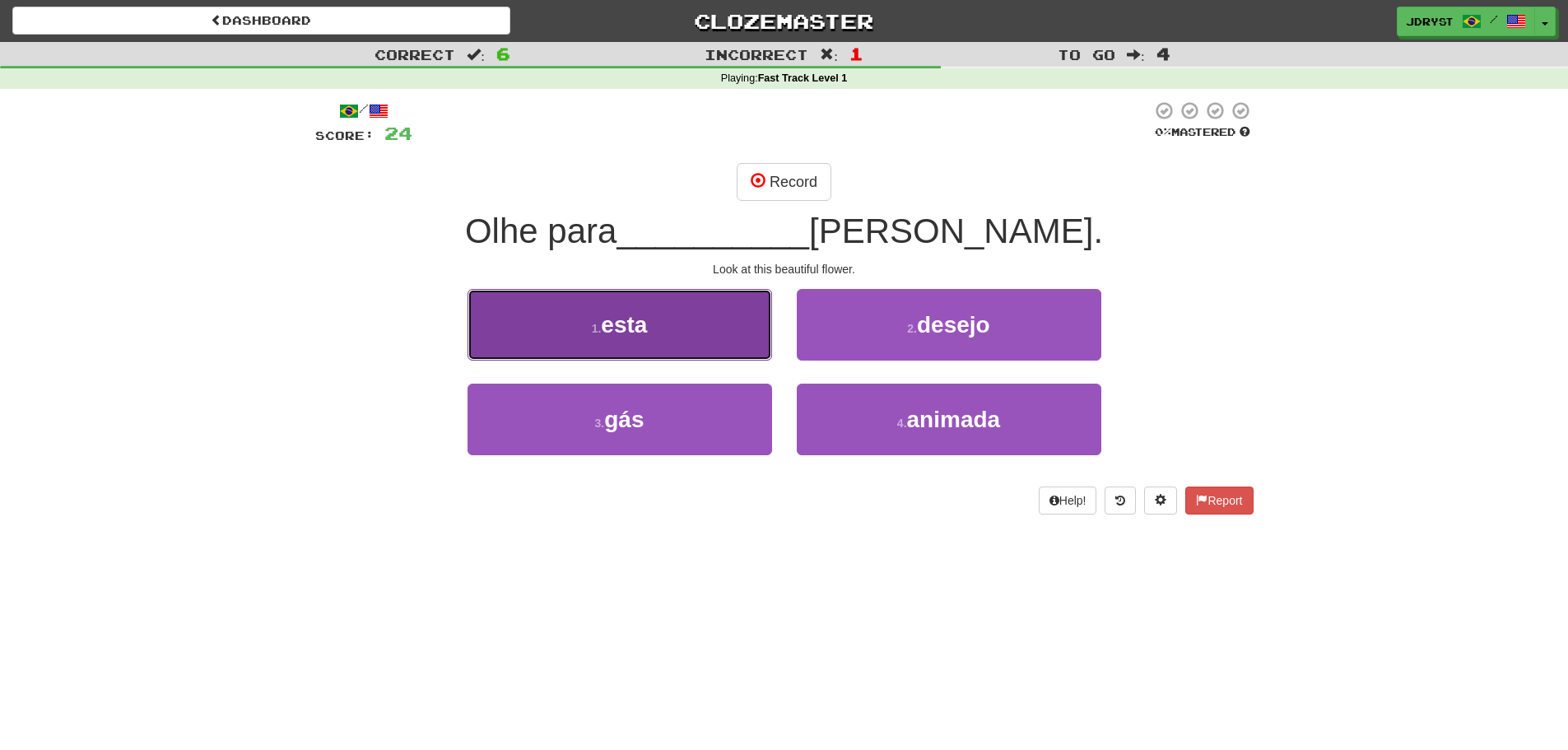
click at [692, 331] on button "1 . esta" at bounding box center [620, 325] width 305 height 71
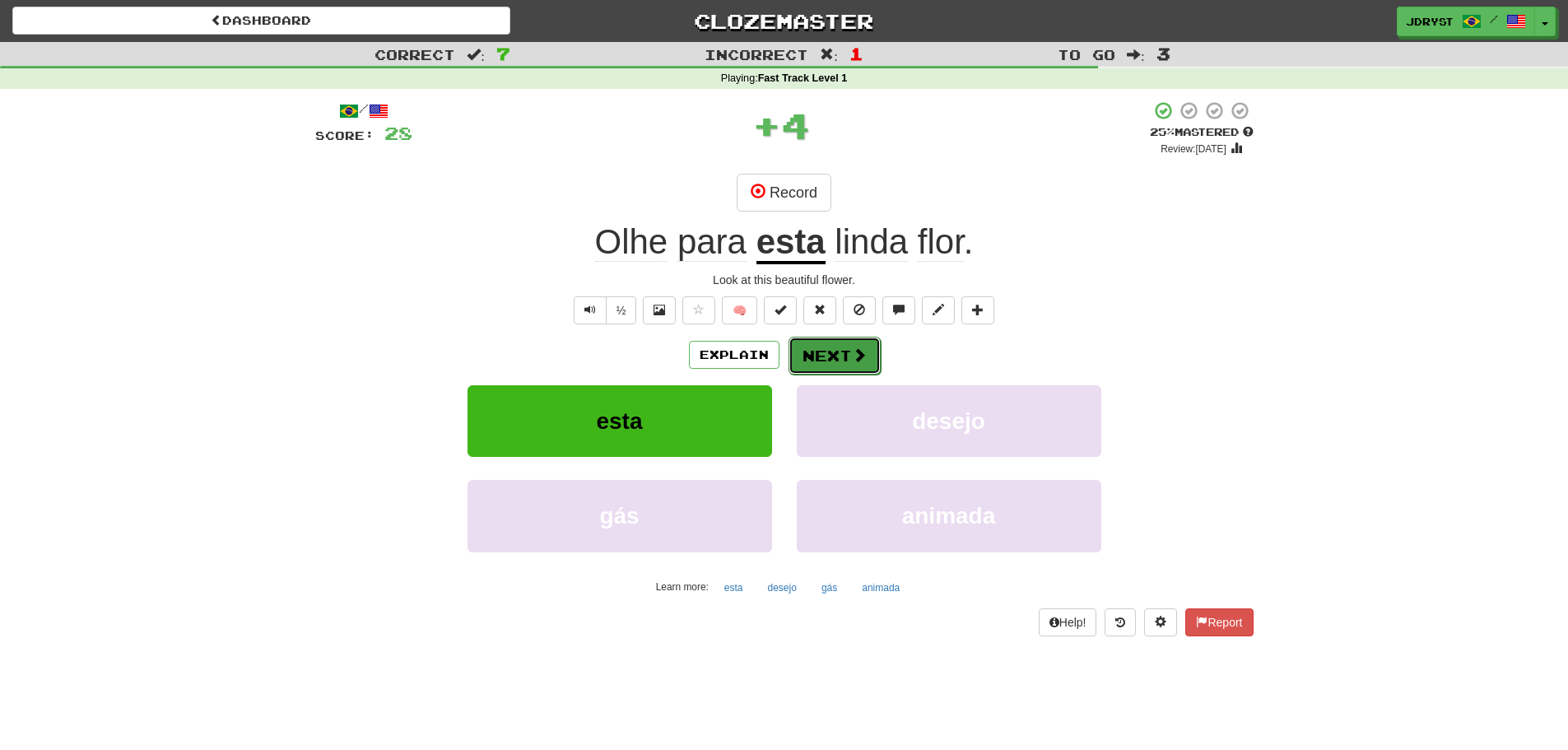
click at [865, 356] on button "Next" at bounding box center [835, 355] width 93 height 38
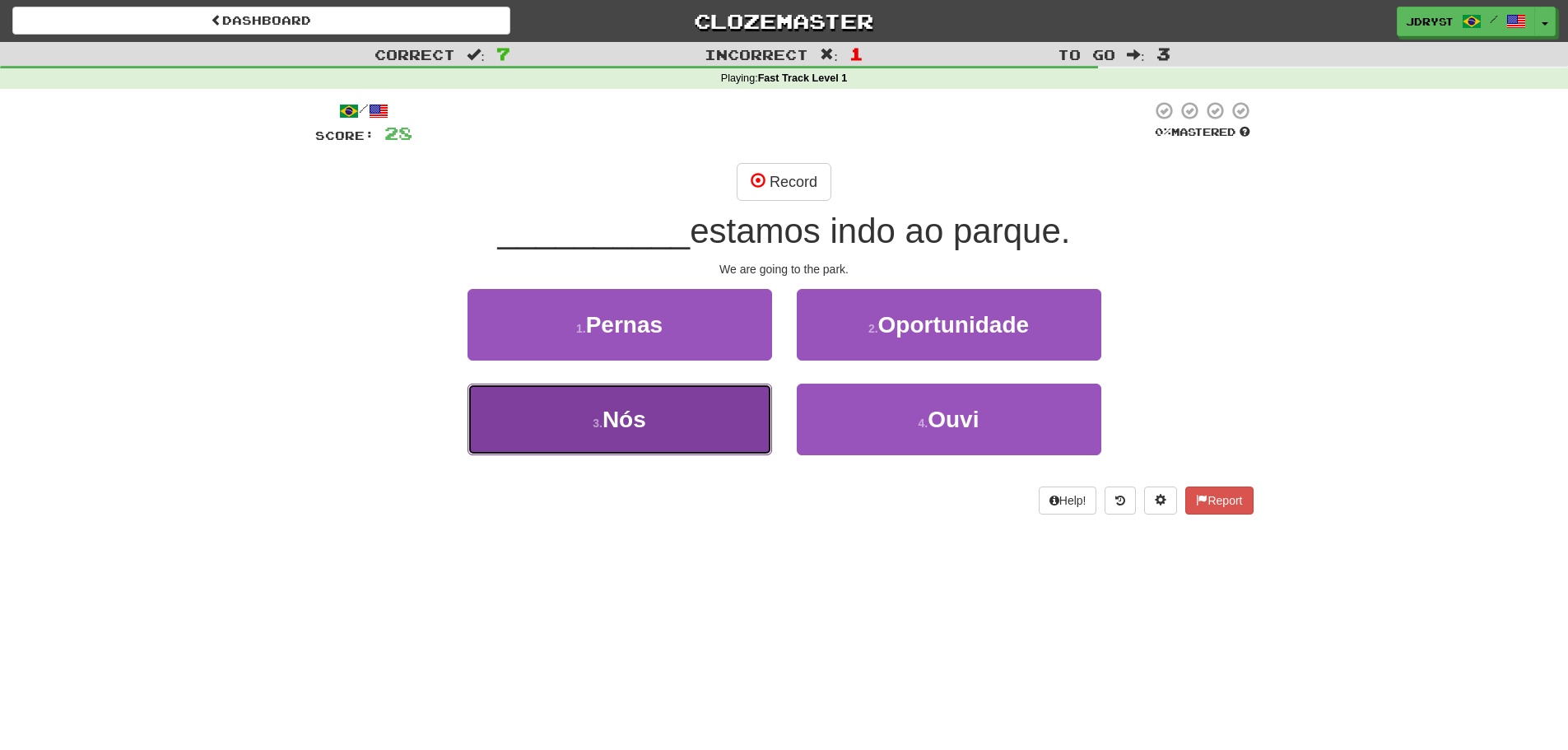
click at [702, 416] on button "3 . Nós" at bounding box center [620, 419] width 305 height 71
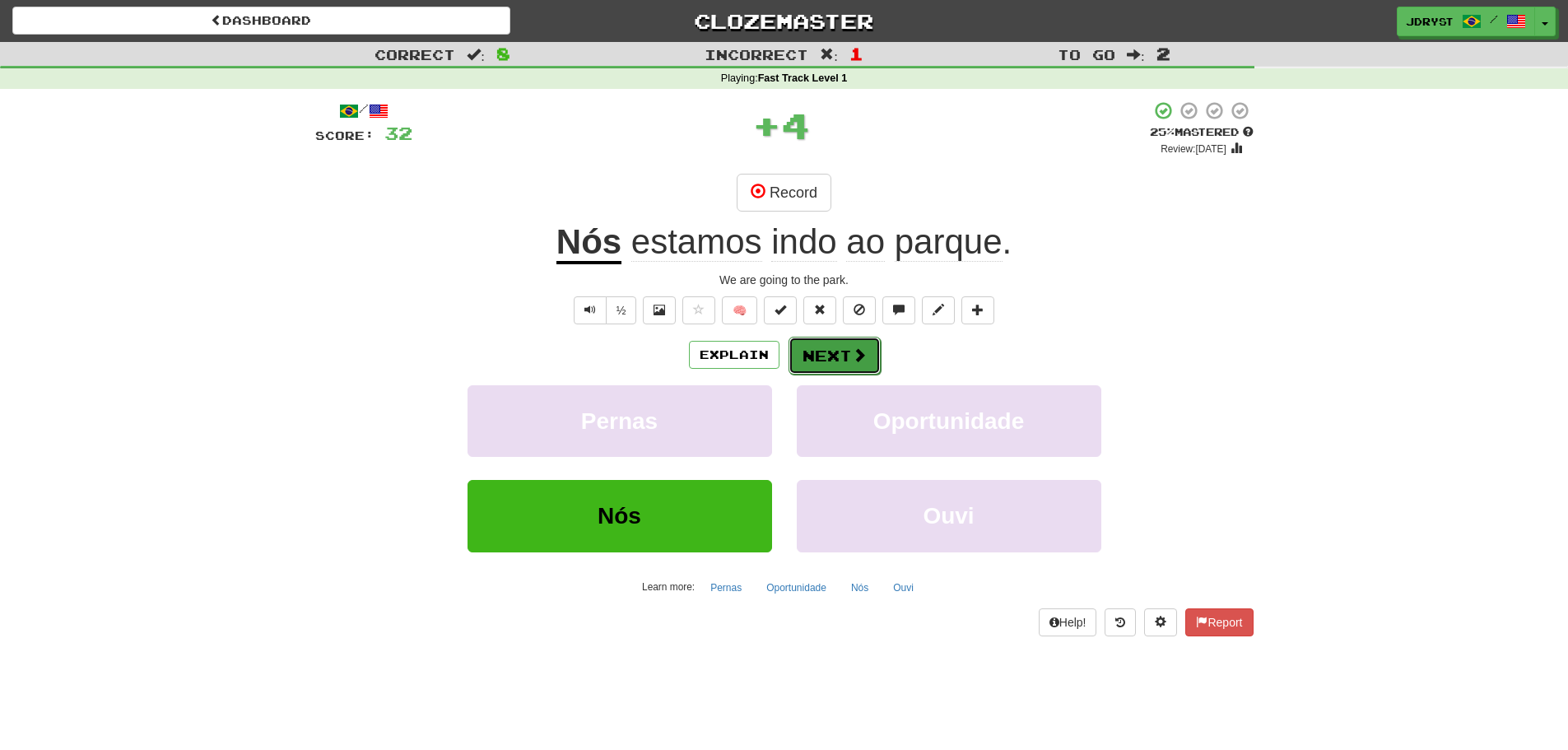
click at [803, 360] on button "Next" at bounding box center [835, 355] width 93 height 38
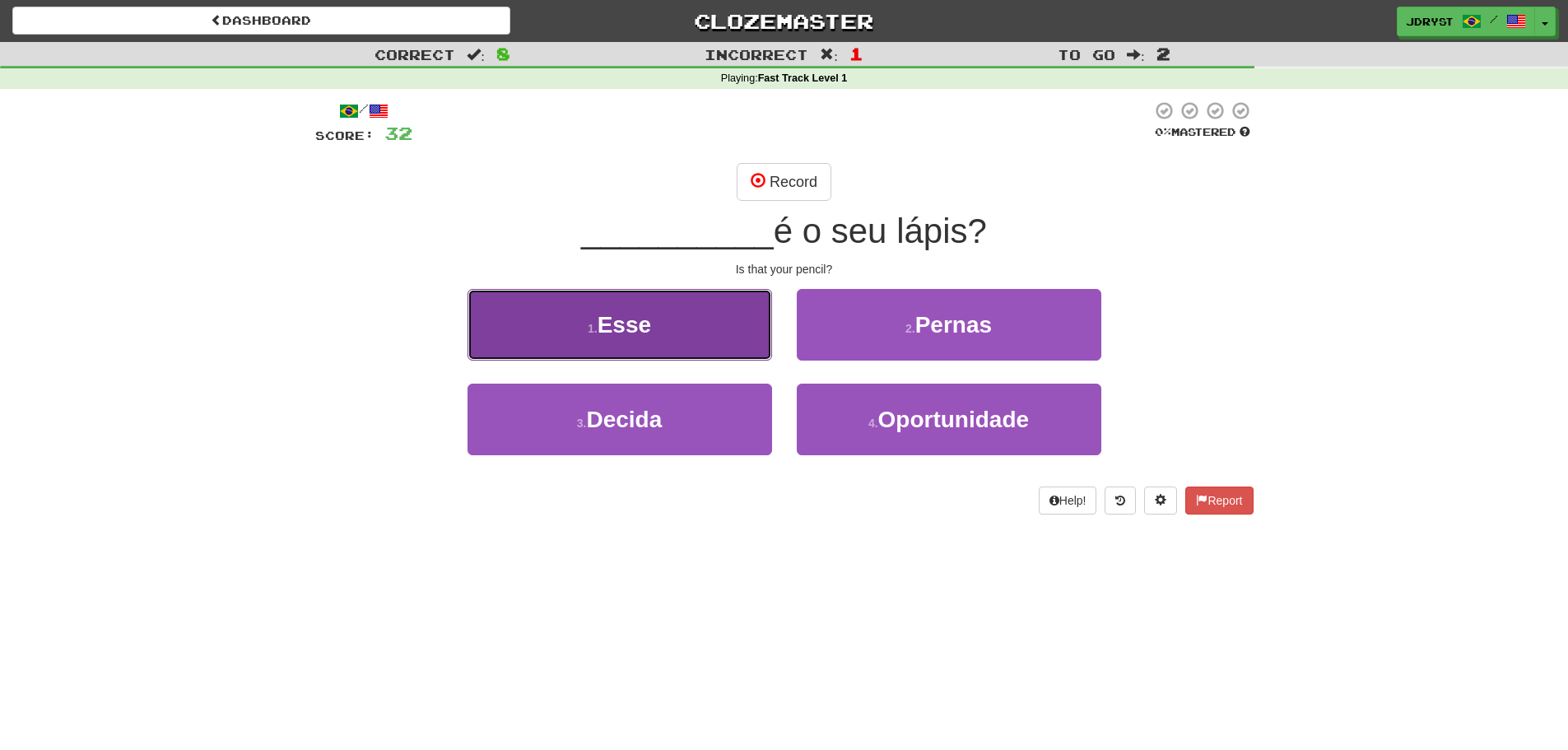
click at [731, 348] on button "1 . Esse" at bounding box center [620, 325] width 305 height 71
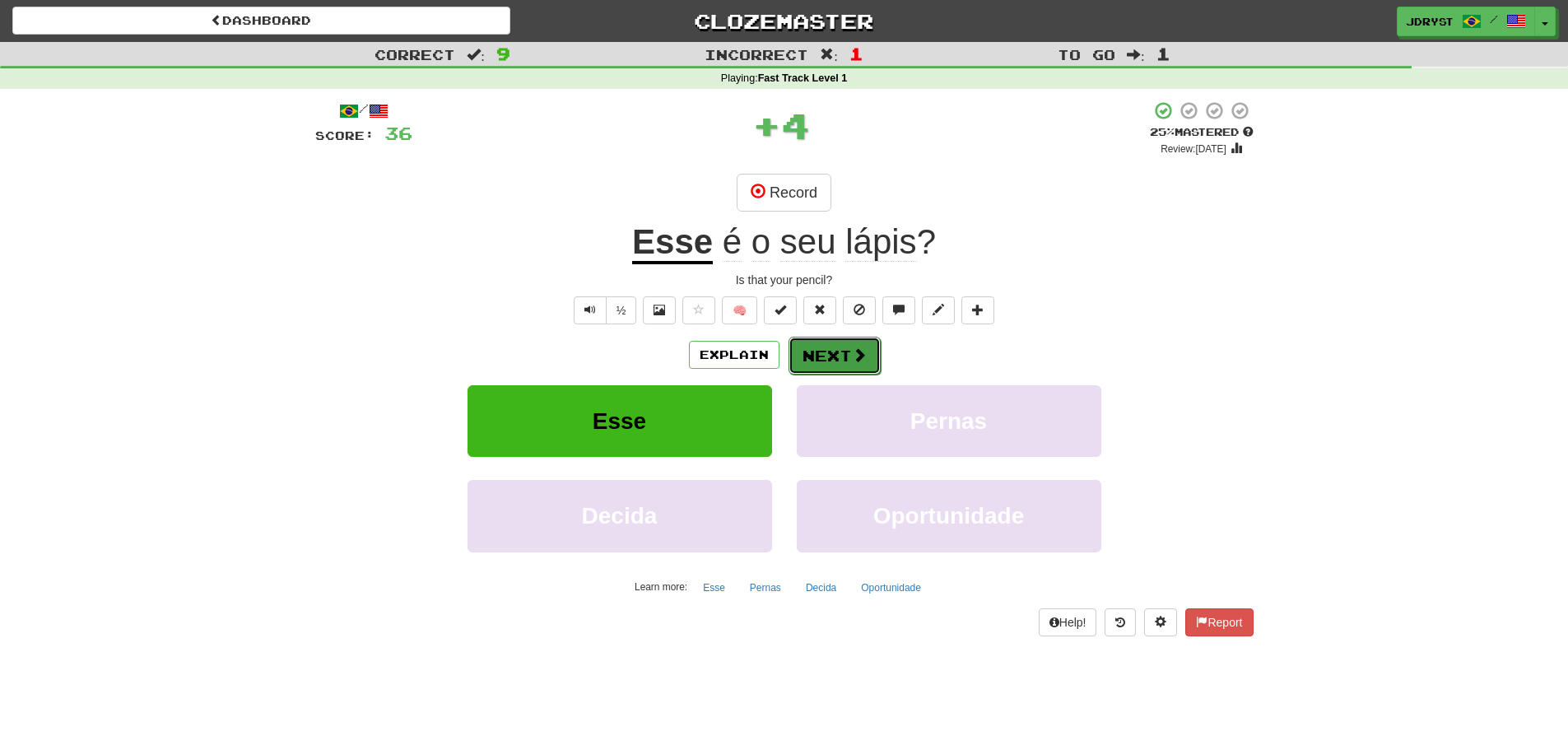
click at [815, 355] on button "Next" at bounding box center [835, 355] width 93 height 38
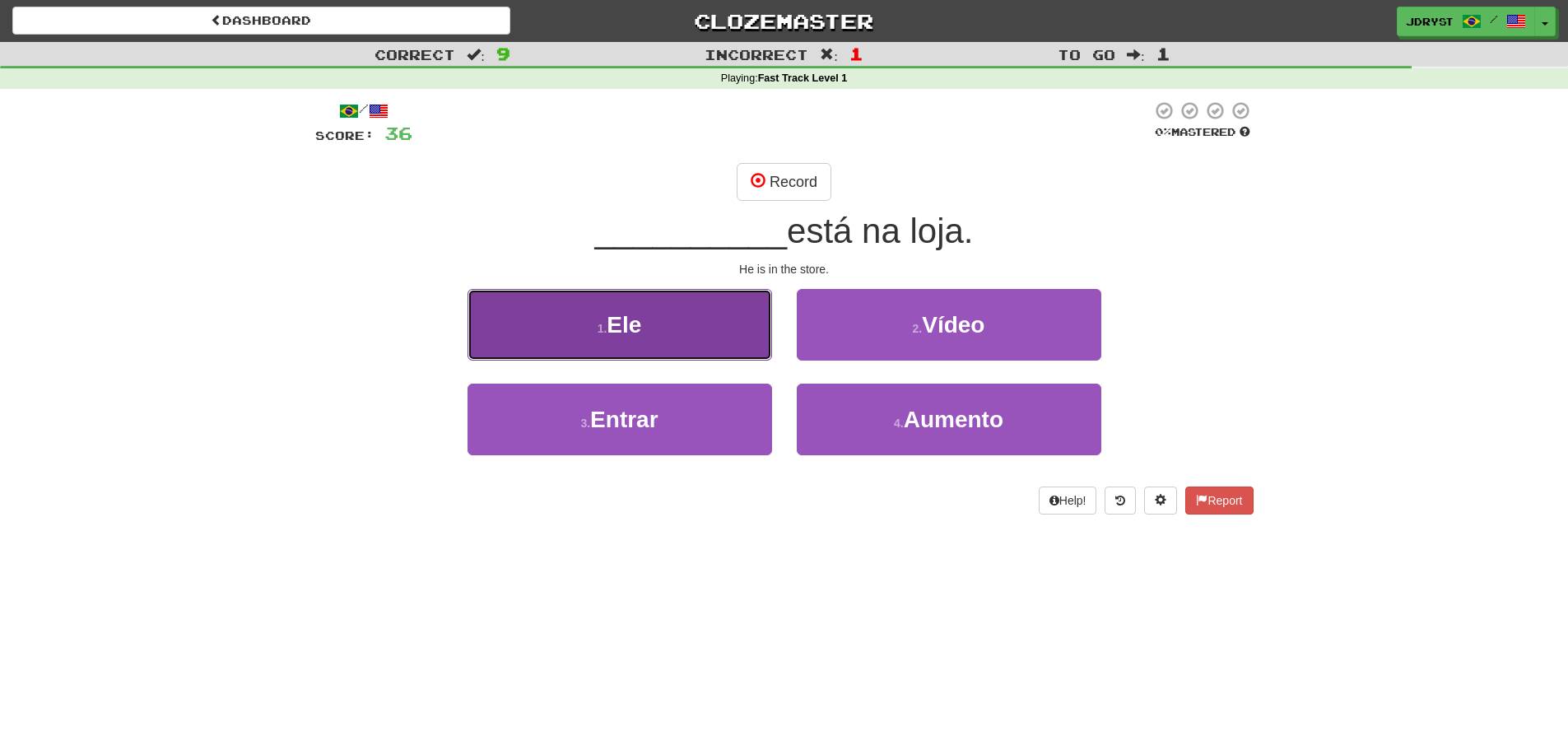
click at [759, 357] on button "1 . Ele" at bounding box center [620, 325] width 305 height 71
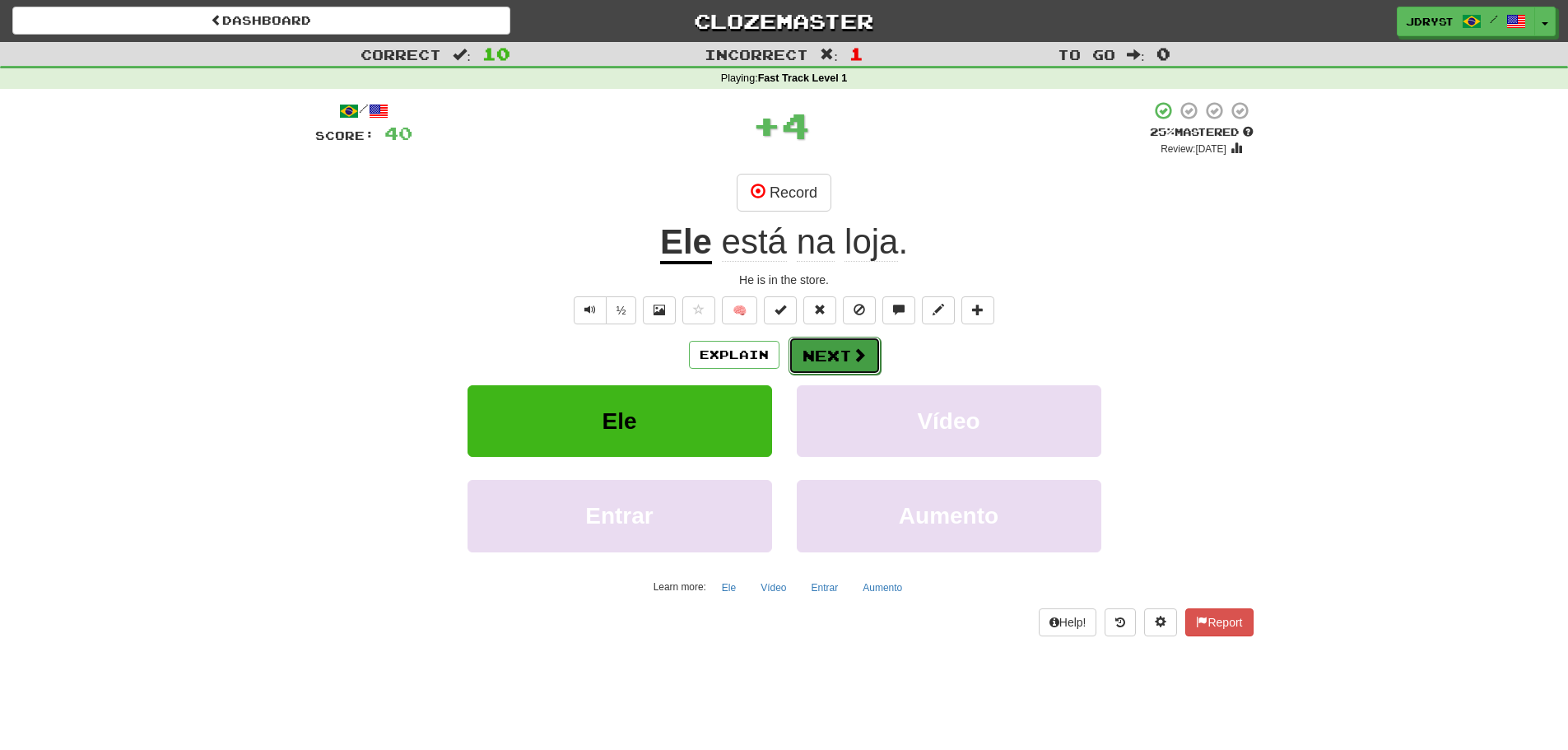
click at [832, 353] on button "Next" at bounding box center [835, 355] width 93 height 38
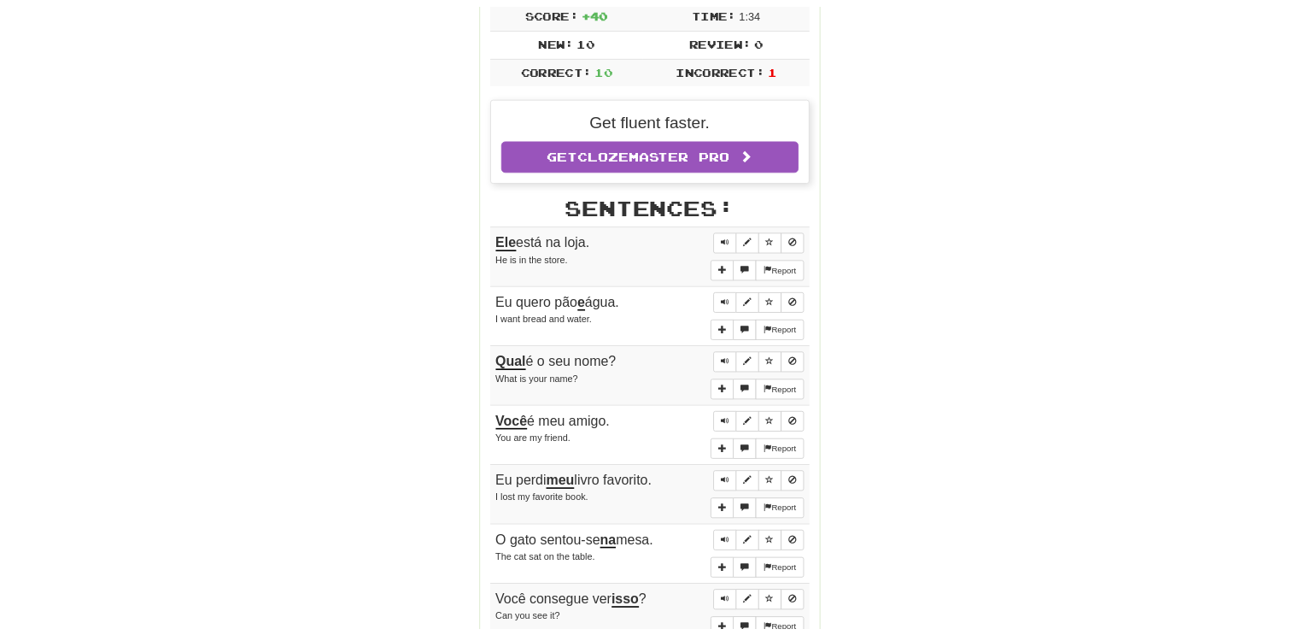
scroll to position [427, 0]
